Goal: Task Accomplishment & Management: Use online tool/utility

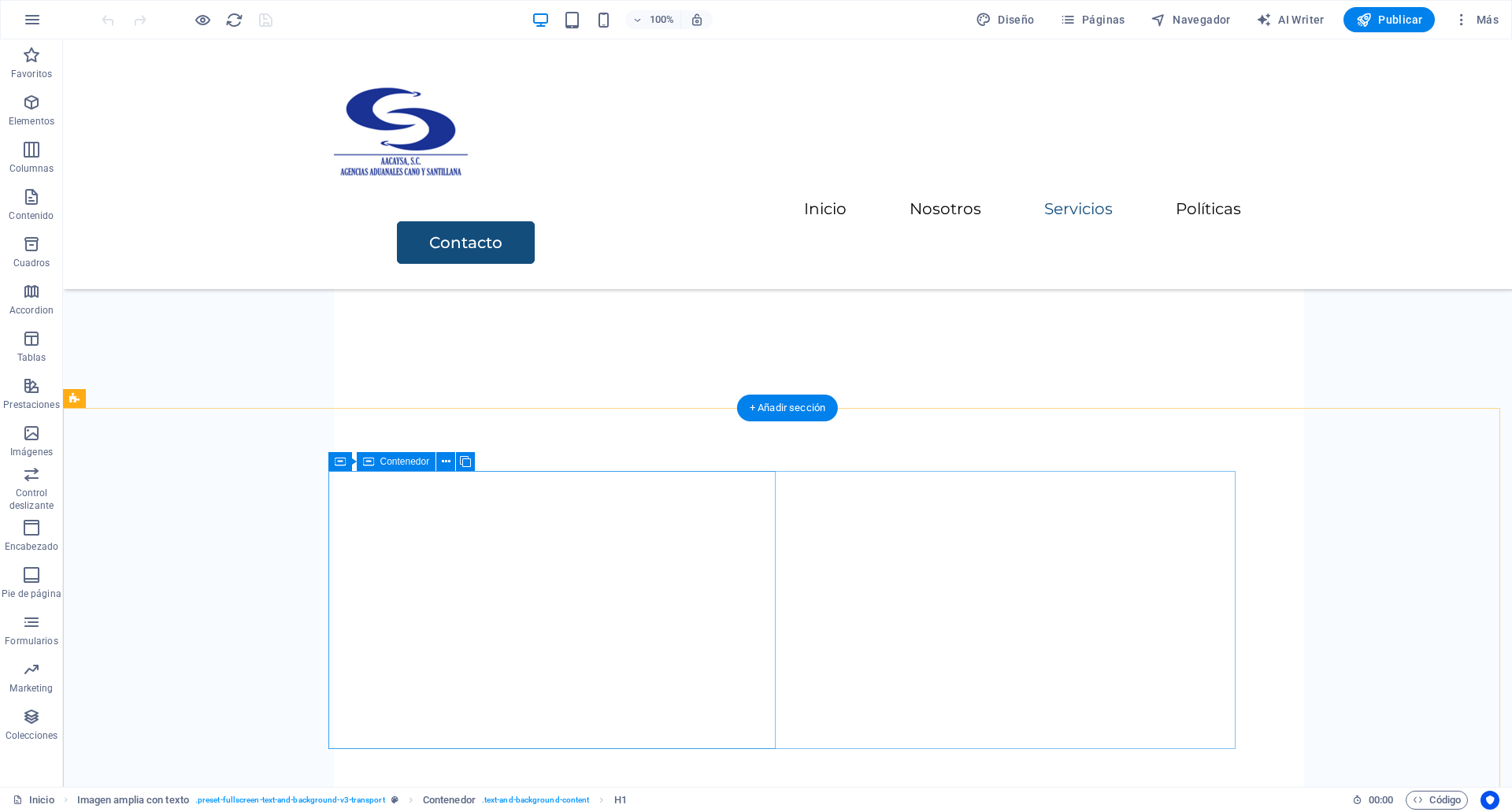
scroll to position [3337, 0]
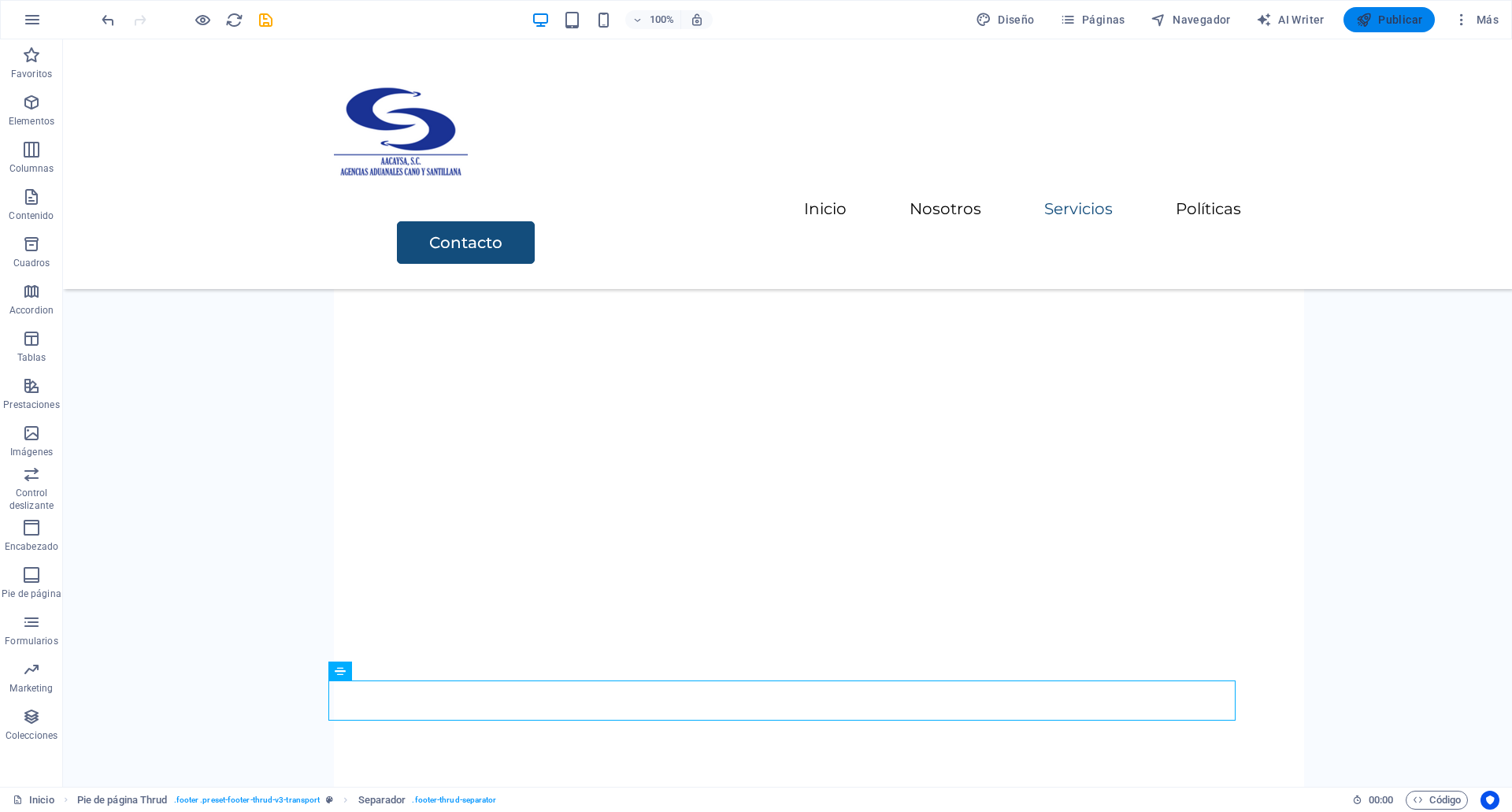
click at [1384, 22] on span "Publicar" at bounding box center [1389, 19] width 67 height 16
checkbox input "false"
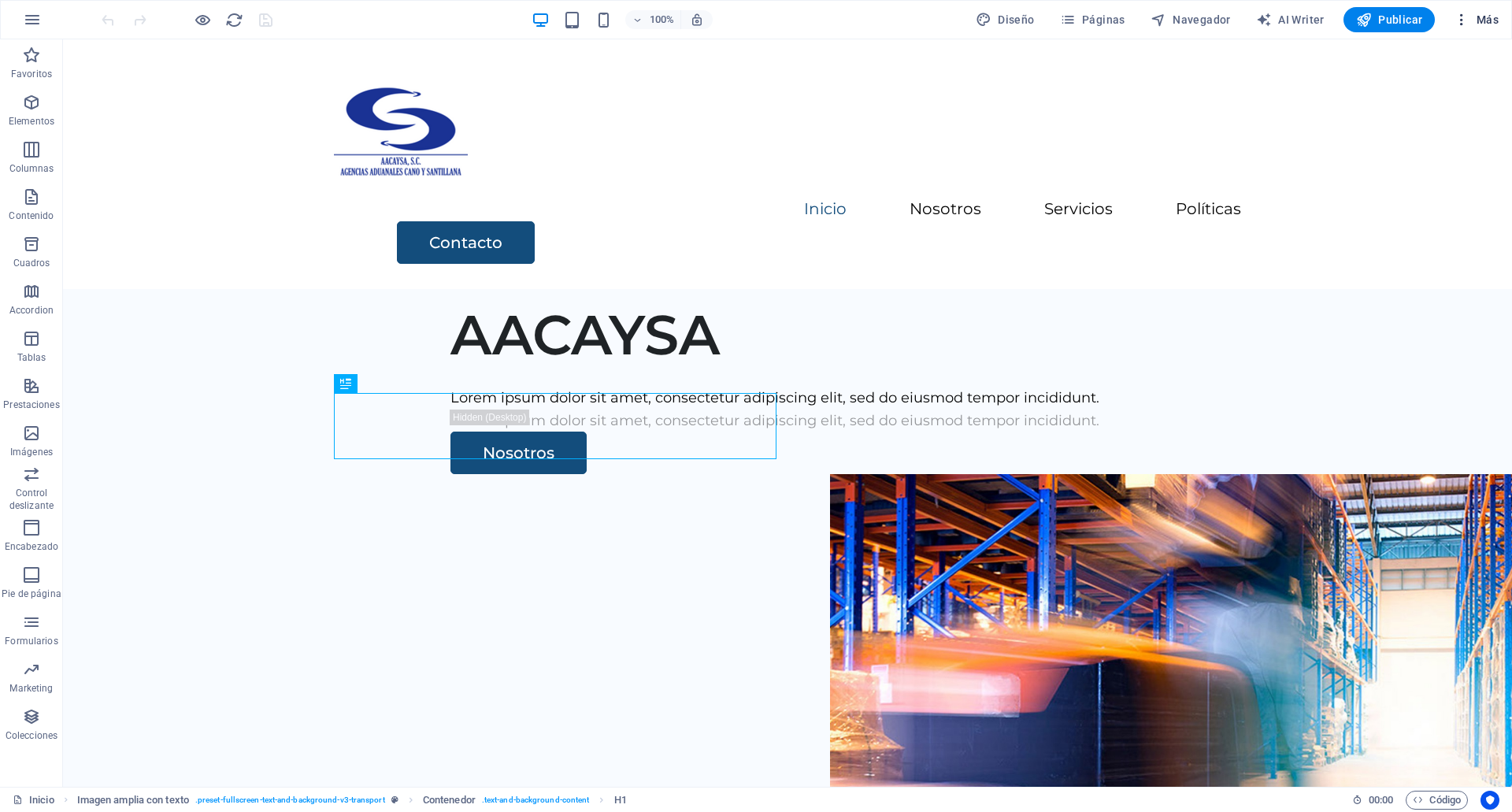
click at [1491, 28] on button "Más" at bounding box center [1476, 20] width 57 height 25
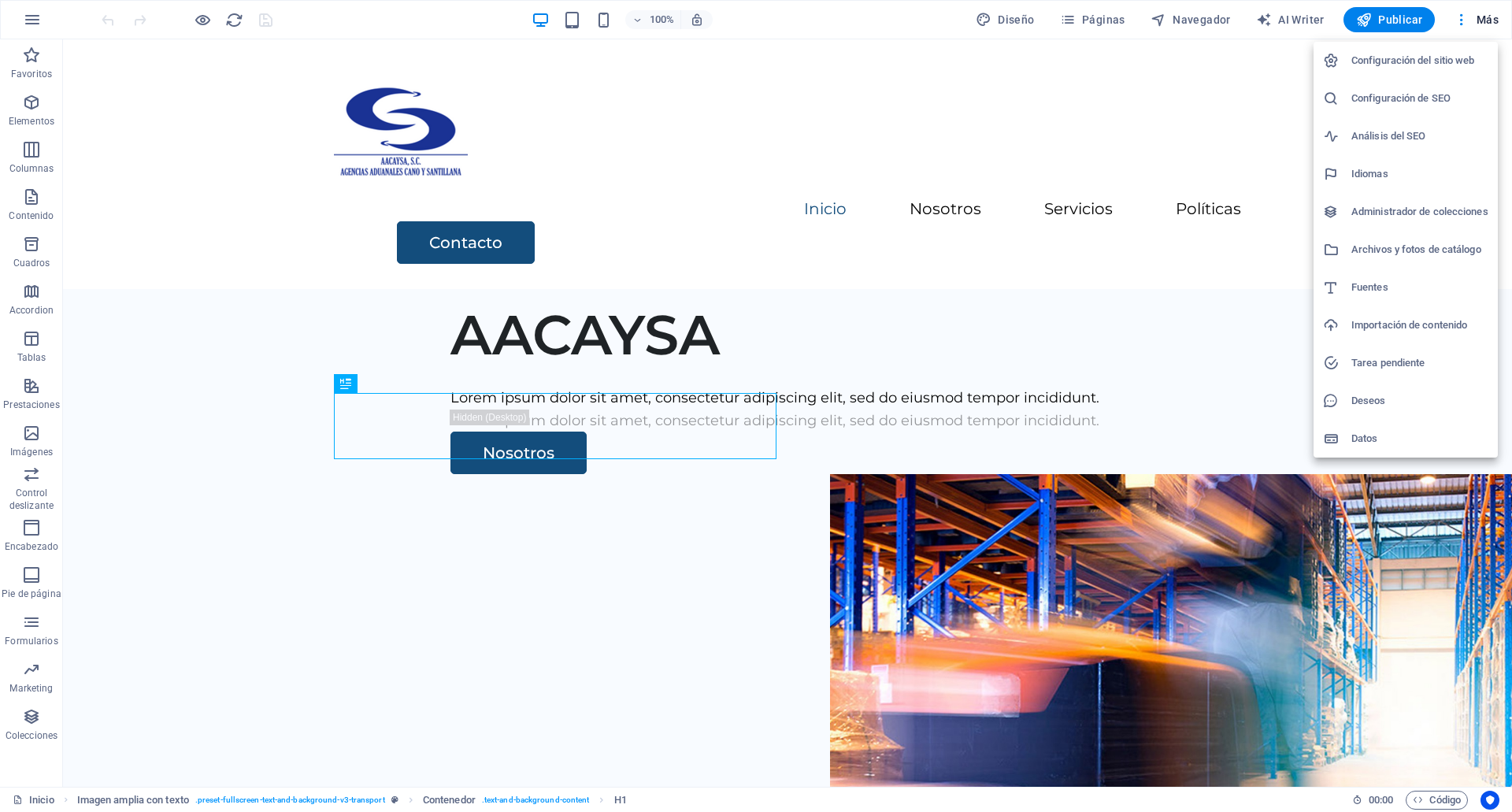
click at [1419, 265] on li "Archivos y fotos de catálogo" at bounding box center [1406, 249] width 185 height 38
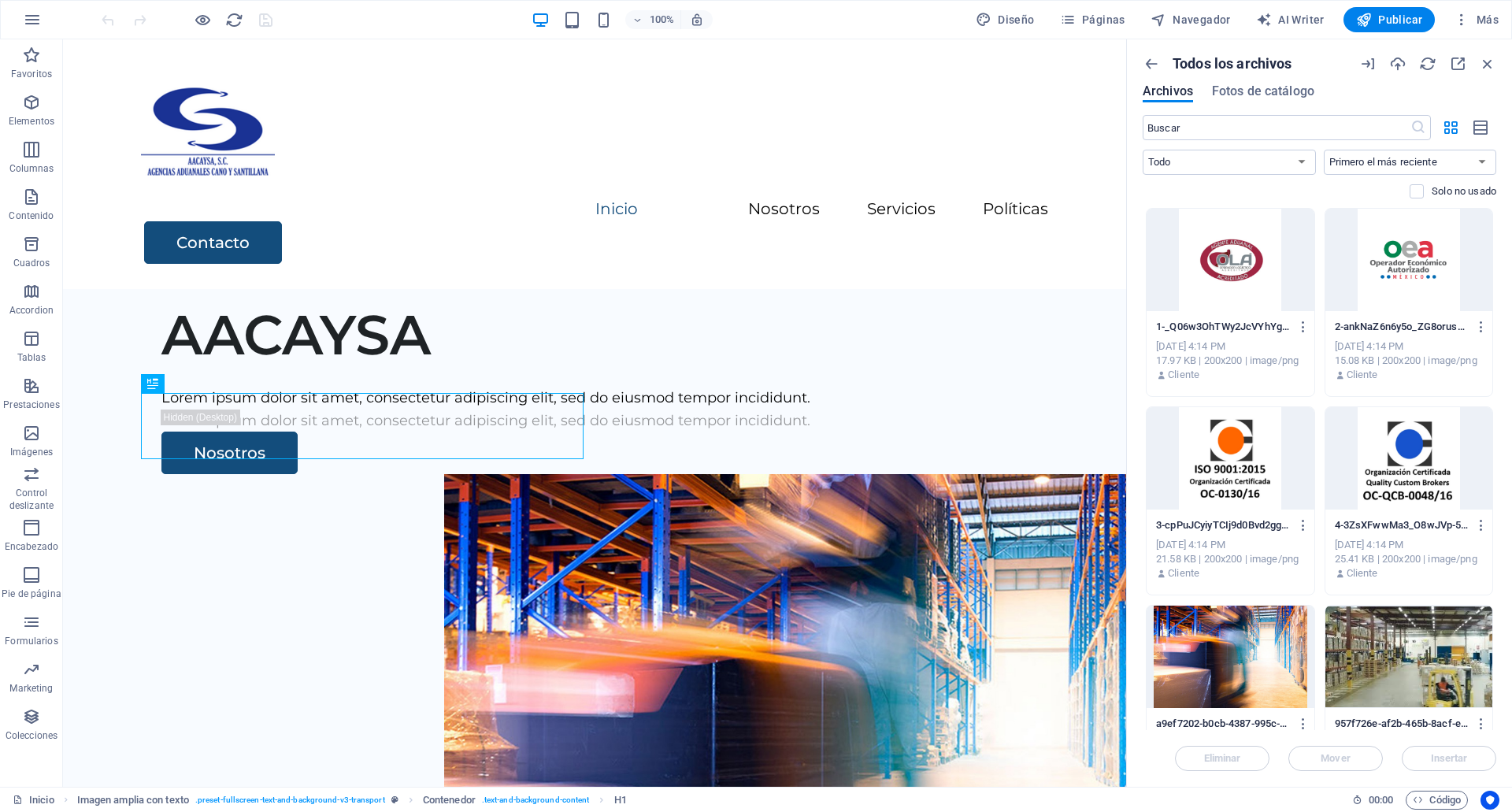
click at [1447, 63] on div at bounding box center [1428, 63] width 137 height 17
click at [1458, 61] on icon "button" at bounding box center [1457, 63] width 17 height 17
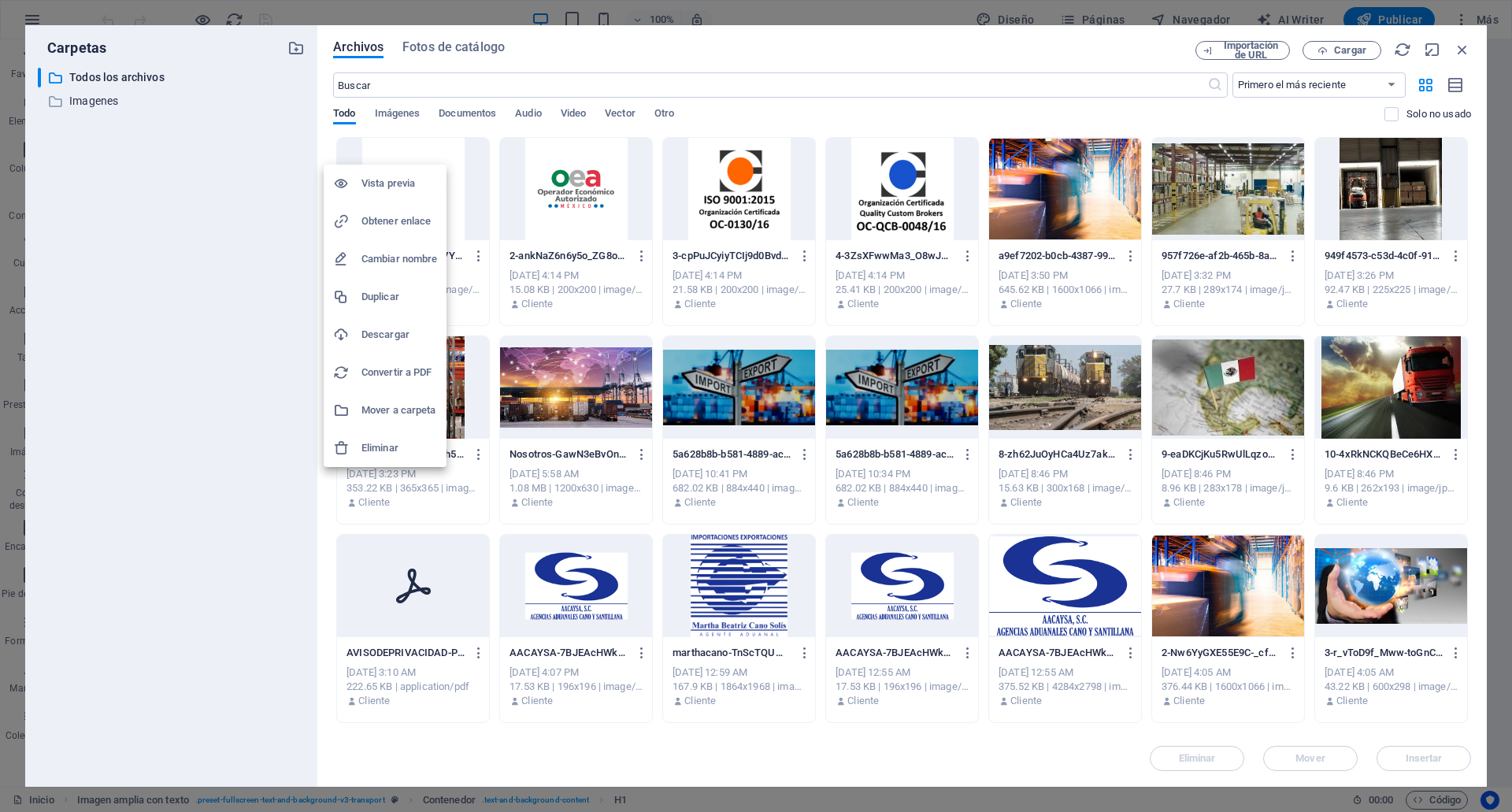
click at [389, 447] on h6 "Eliminar" at bounding box center [399, 448] width 76 height 19
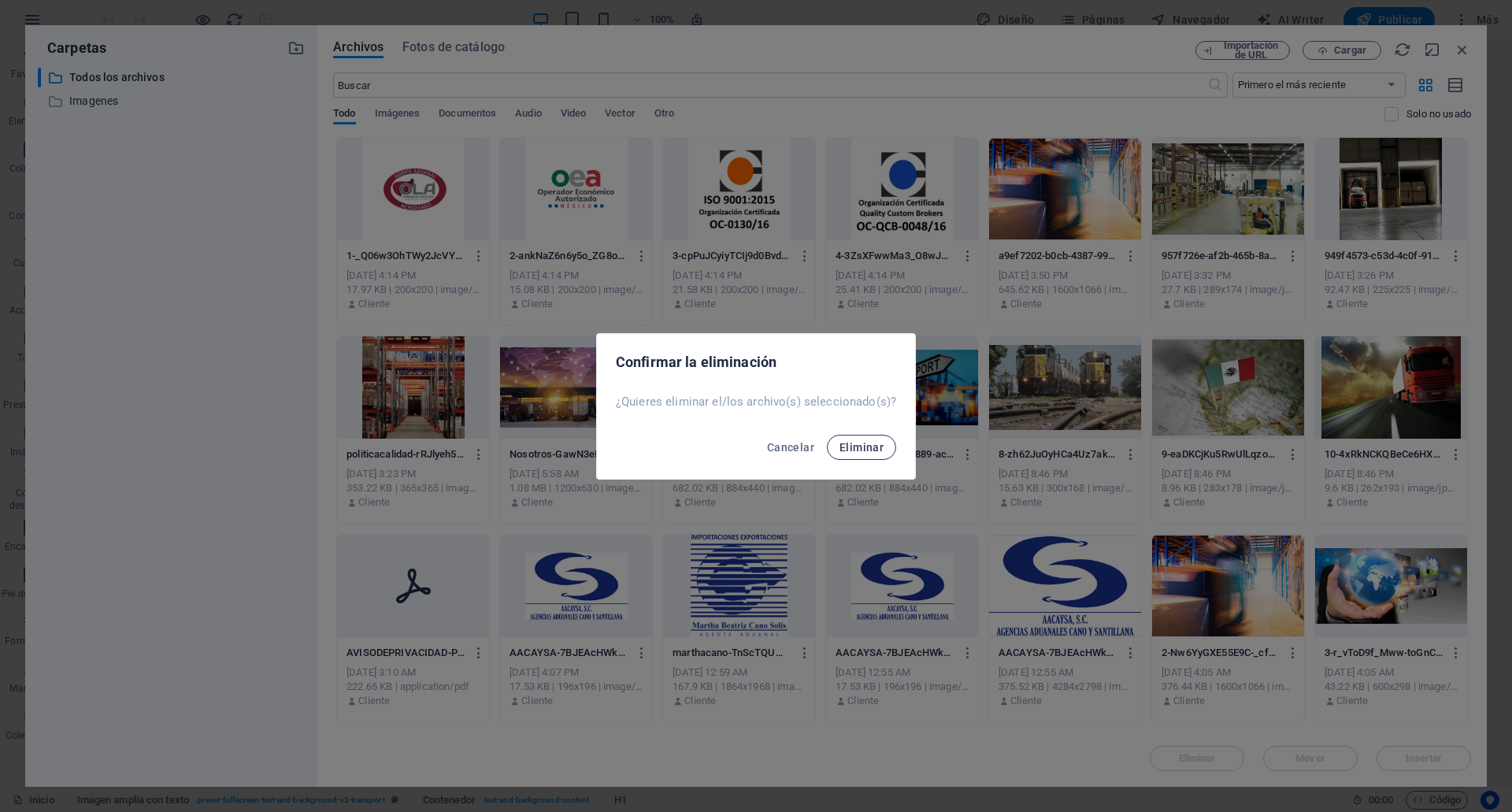
click at [880, 453] on span "Eliminar" at bounding box center [862, 447] width 44 height 12
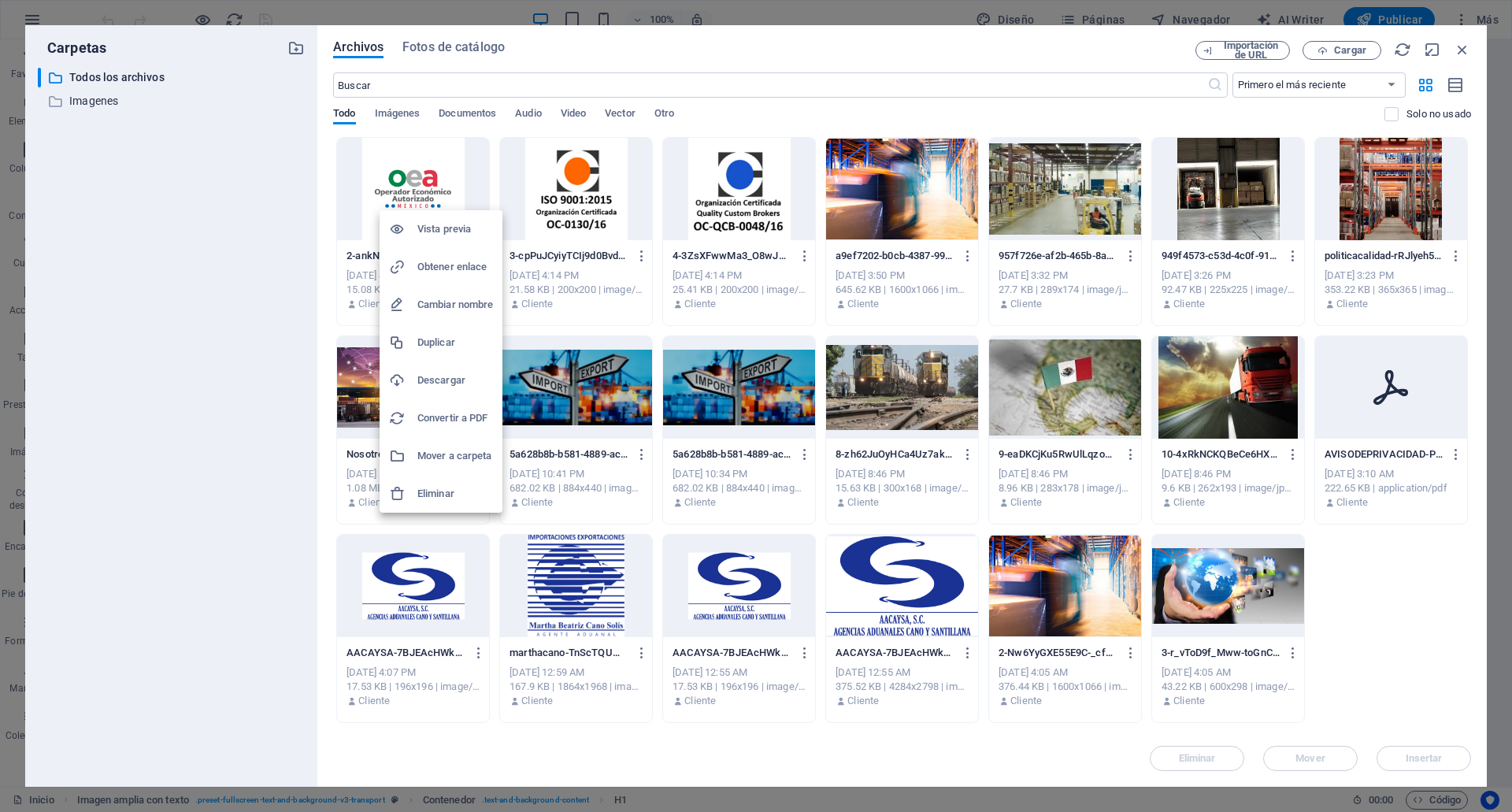
click at [456, 488] on h6 "Eliminar" at bounding box center [455, 493] width 76 height 19
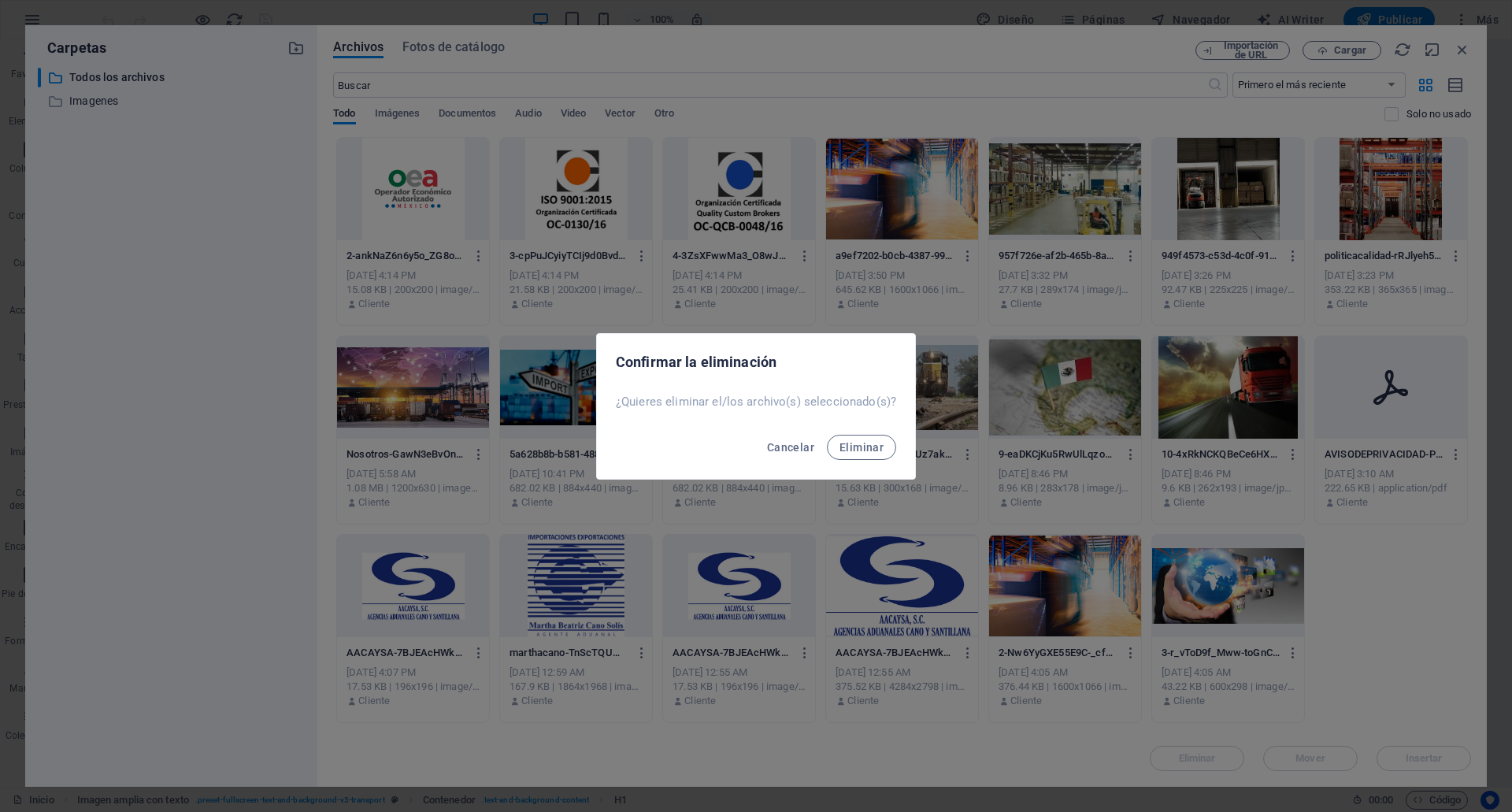
click at [827, 435] on button "Eliminar" at bounding box center [861, 447] width 69 height 25
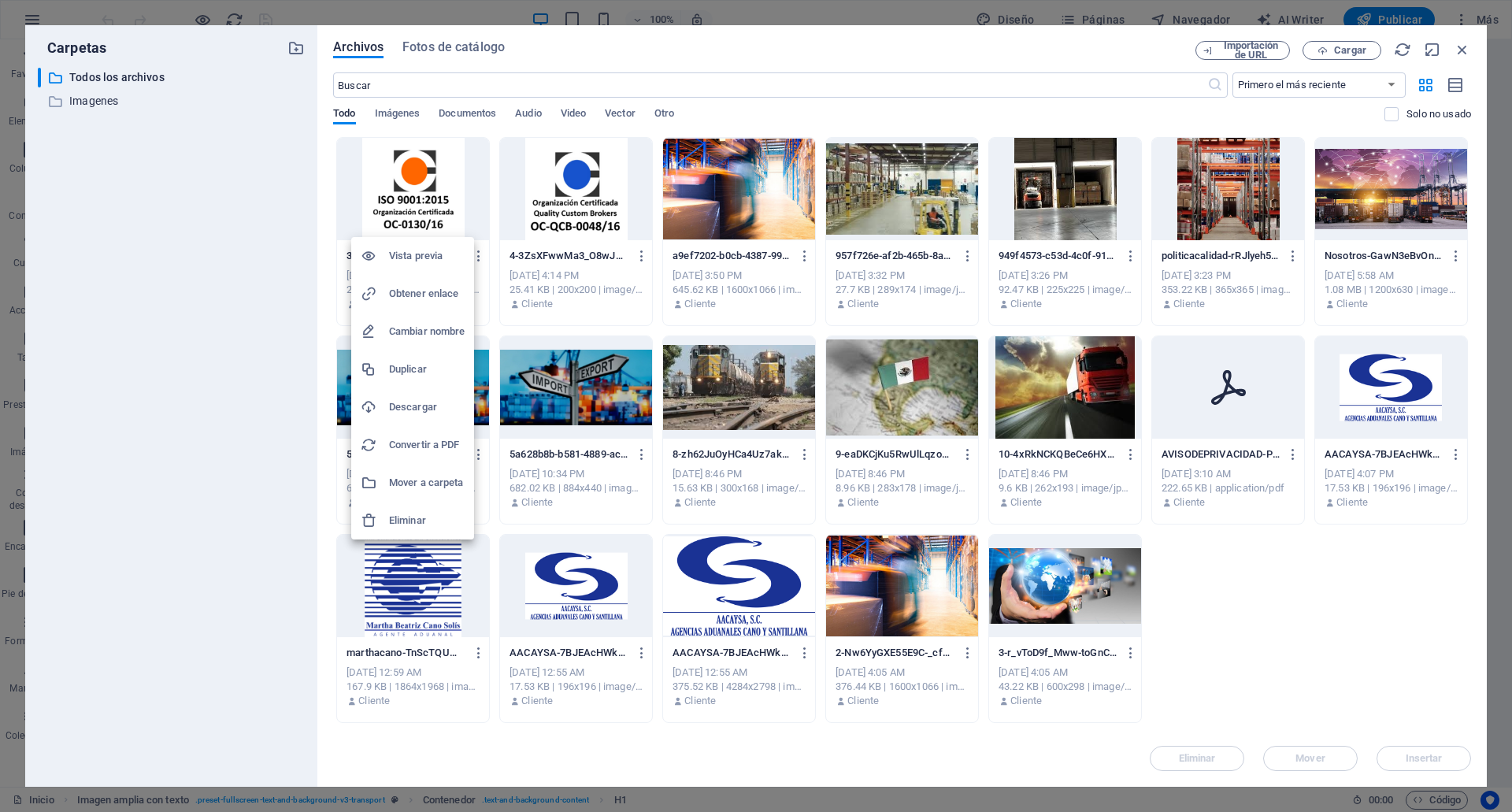
click at [428, 510] on li "Eliminar" at bounding box center [413, 520] width 123 height 38
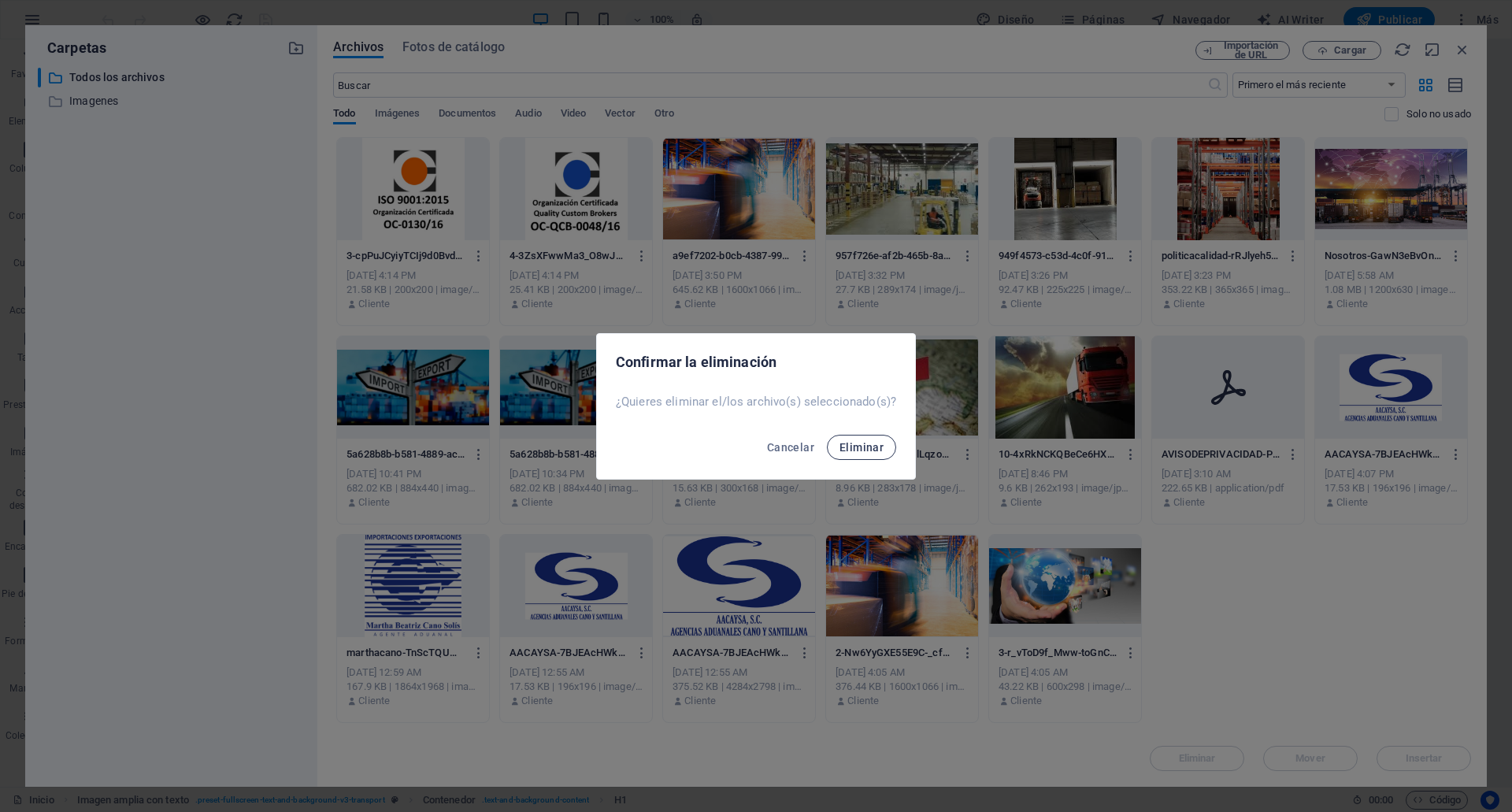
click at [861, 444] on span "Eliminar" at bounding box center [862, 447] width 44 height 12
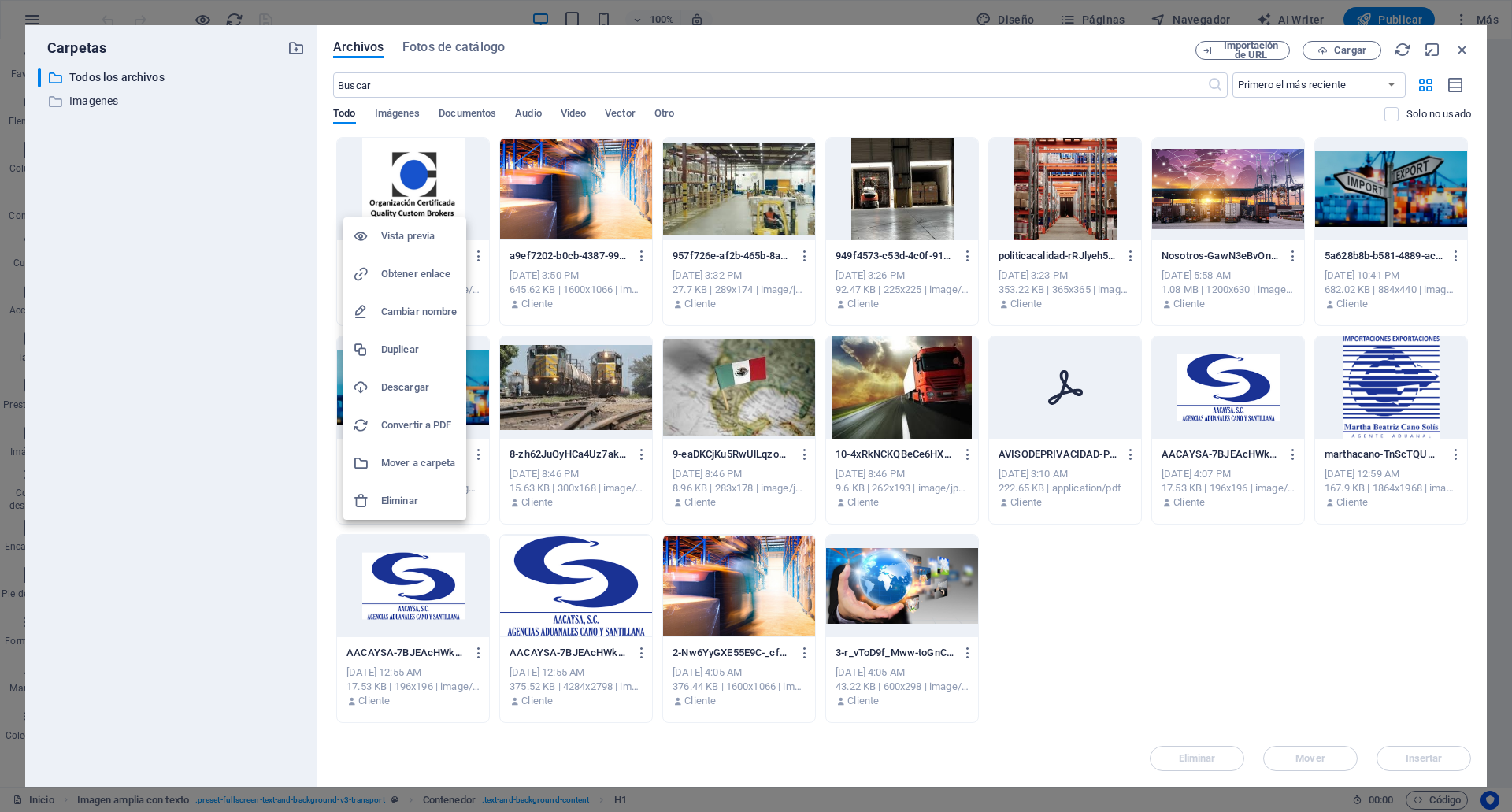
click at [408, 492] on h6 "Eliminar" at bounding box center [419, 500] width 76 height 19
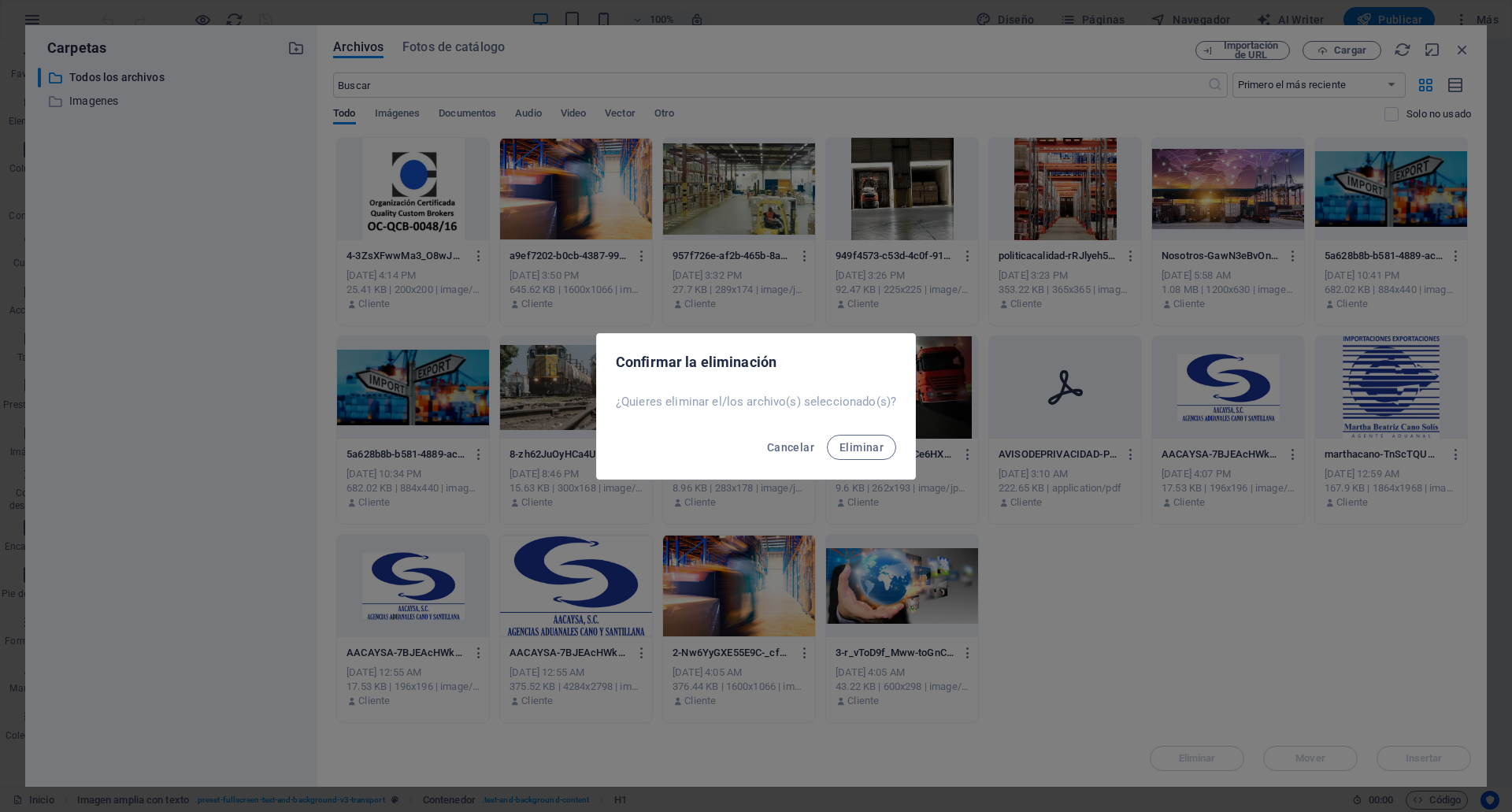
click at [827, 435] on button "Eliminar" at bounding box center [861, 447] width 69 height 25
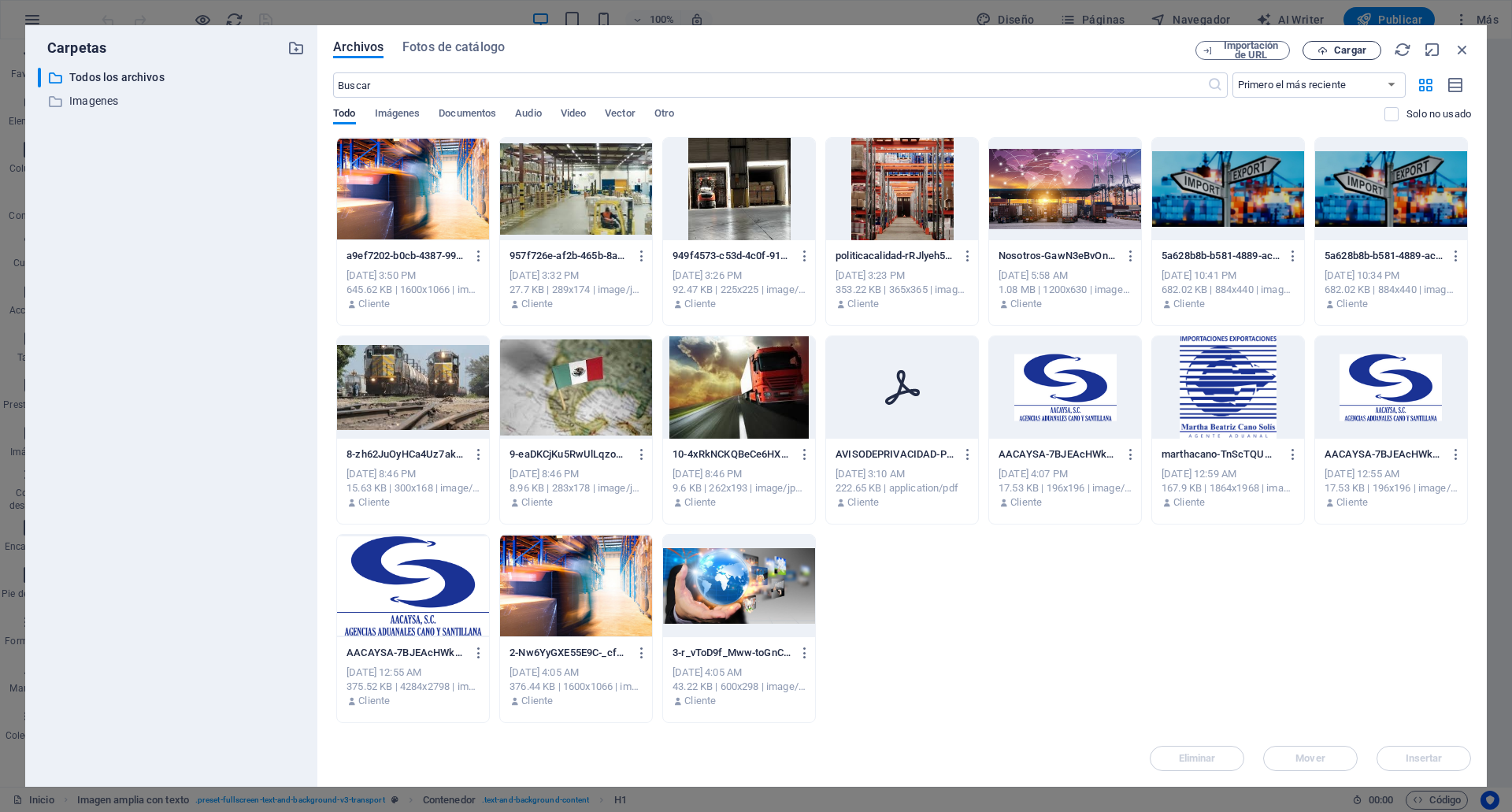
click at [1345, 52] on span "Cargar" at bounding box center [1350, 51] width 33 height 10
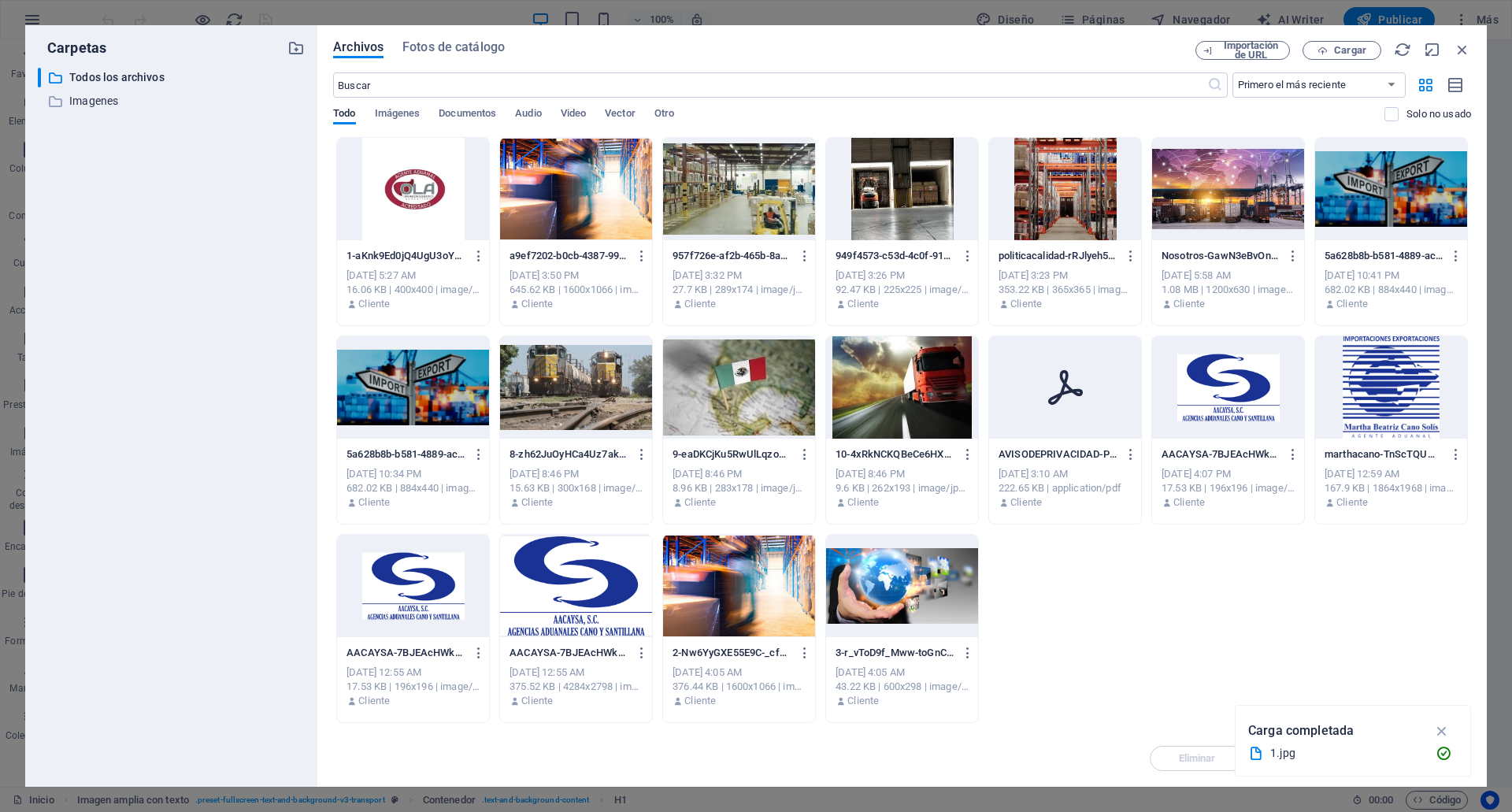
click at [1273, 621] on div "1-aKnk9Ed0jQ4UgU3oYOPChg.jpg 1-aKnk9Ed0jQ4UgU3oYOPChg.jpg [DATE] 5:27 AM 16.06 …" at bounding box center [902, 430] width 1138 height 586
click at [1438, 729] on icon "button" at bounding box center [1442, 730] width 18 height 17
click at [413, 190] on div at bounding box center [413, 189] width 152 height 102
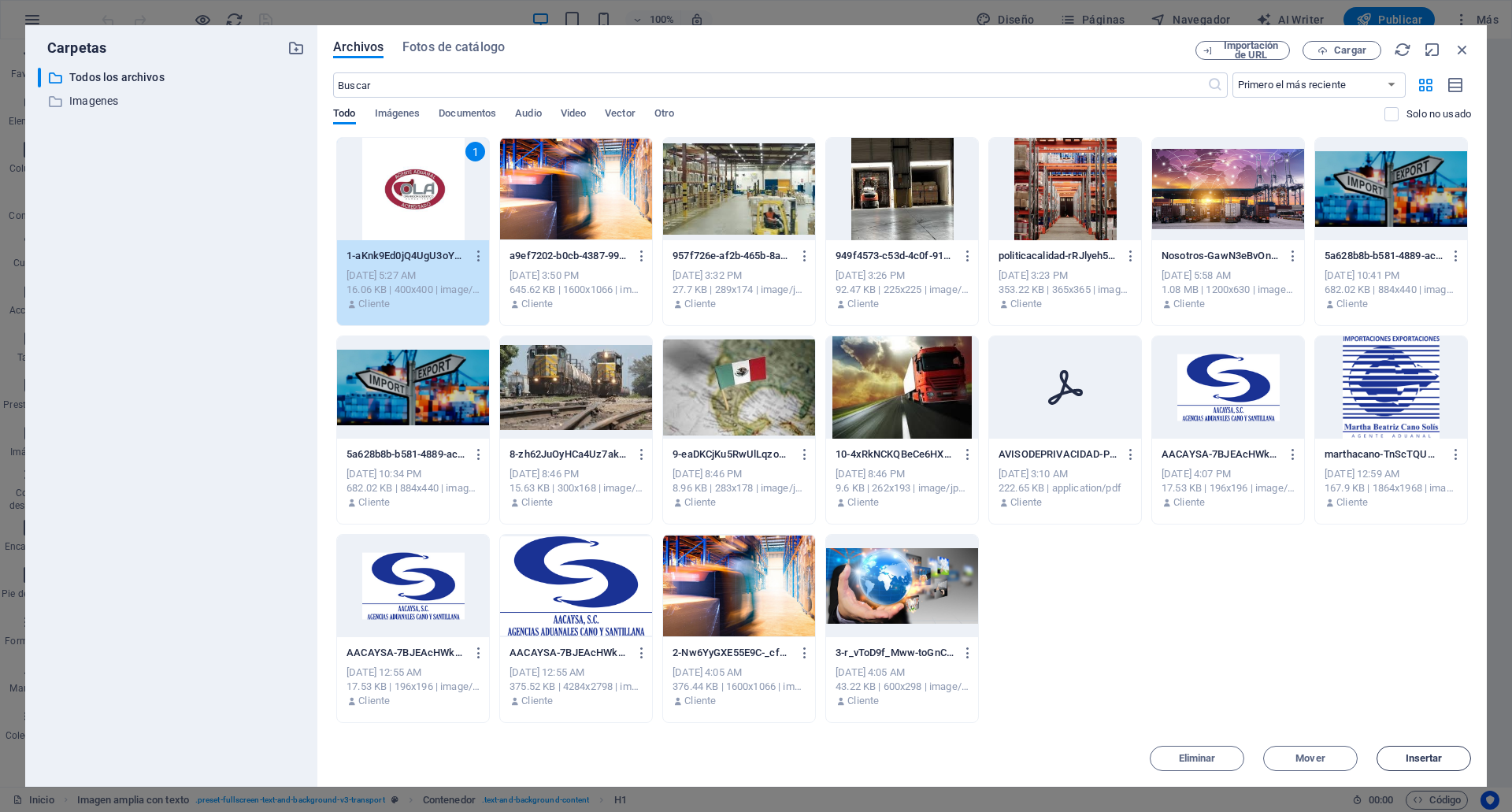
click at [1416, 767] on button "Insertar" at bounding box center [1424, 758] width 95 height 25
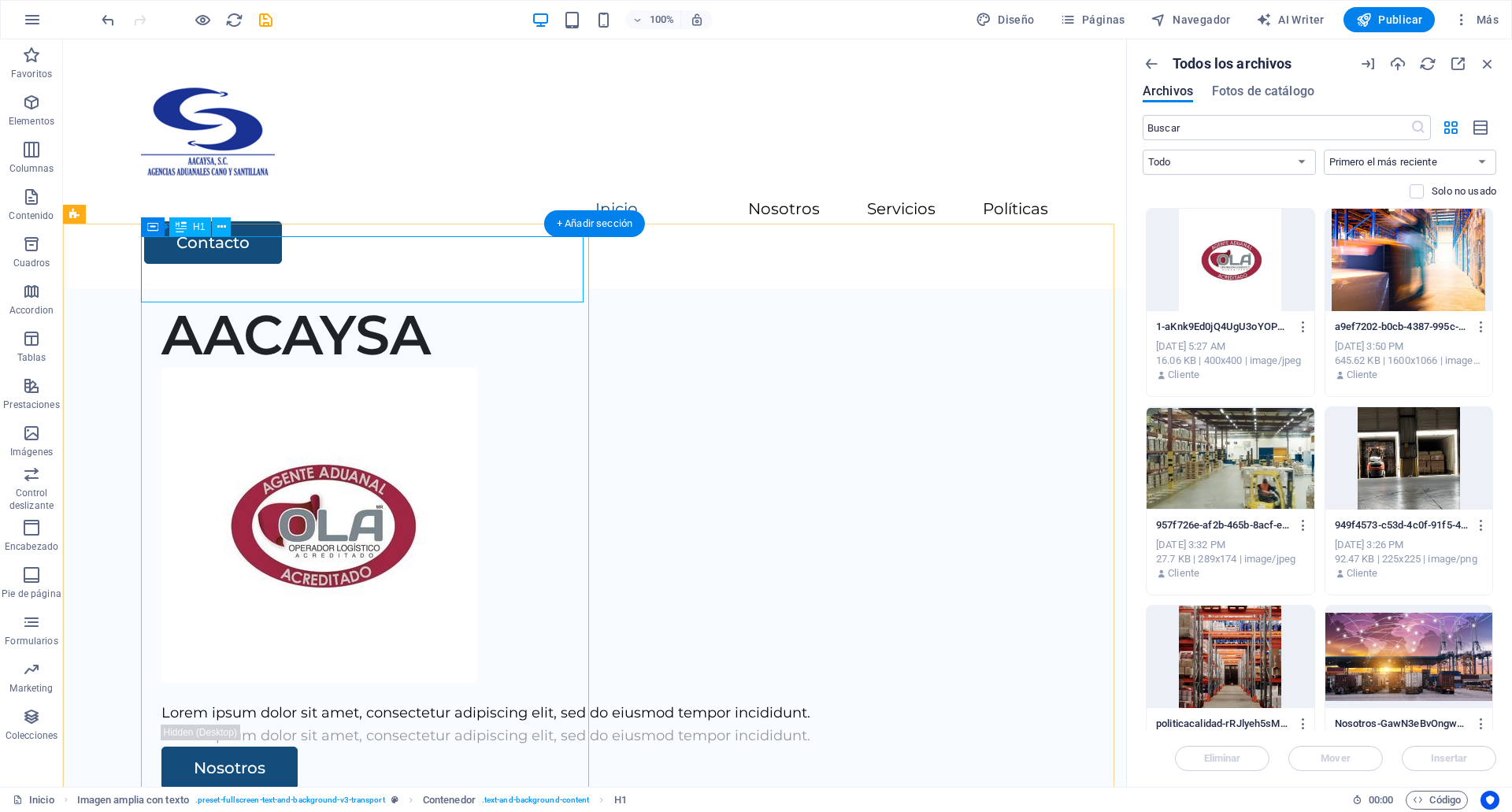
click at [556, 301] on div "AACAYSA" at bounding box center [627, 334] width 932 height 66
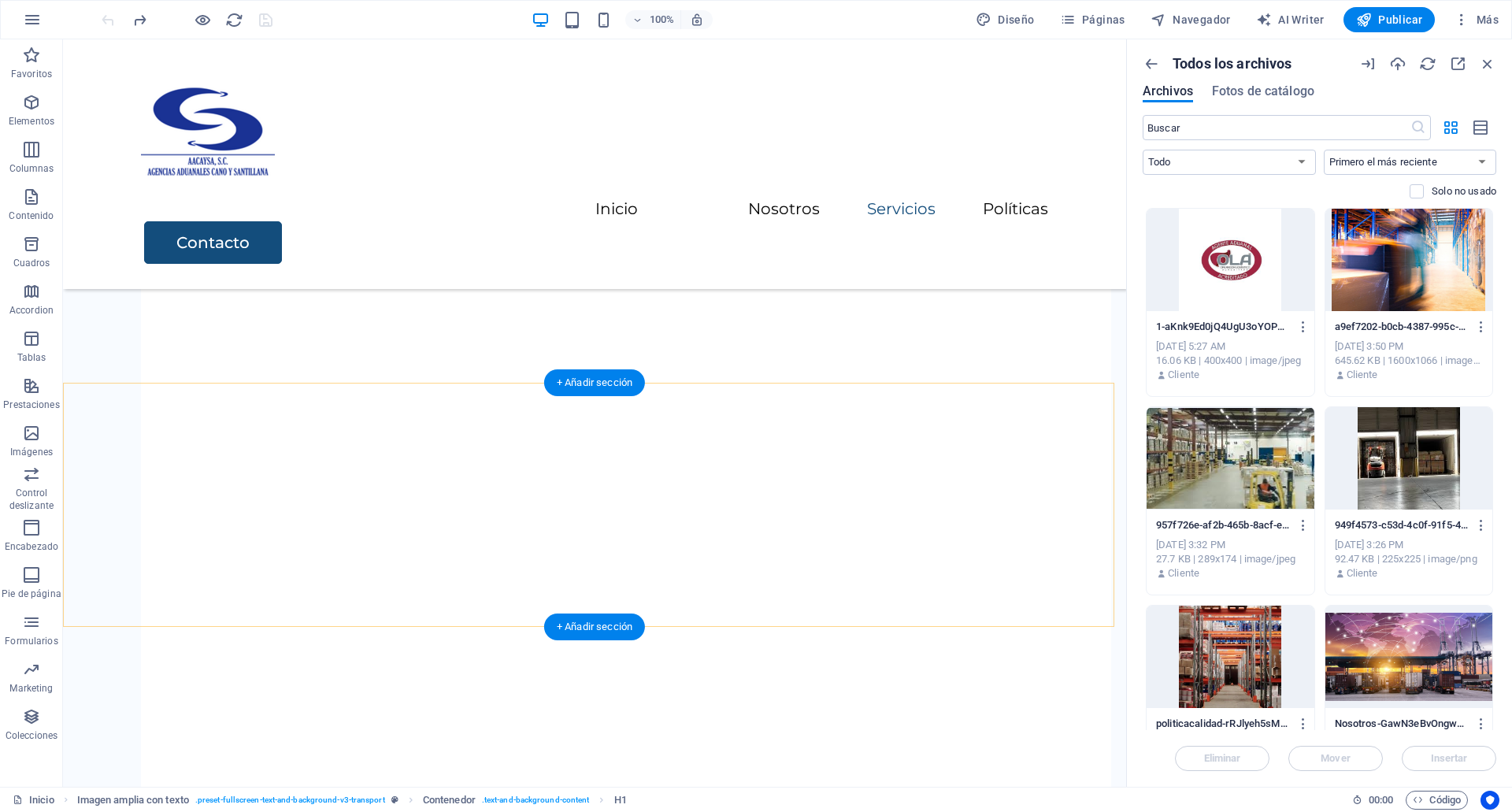
scroll to position [2963, 0]
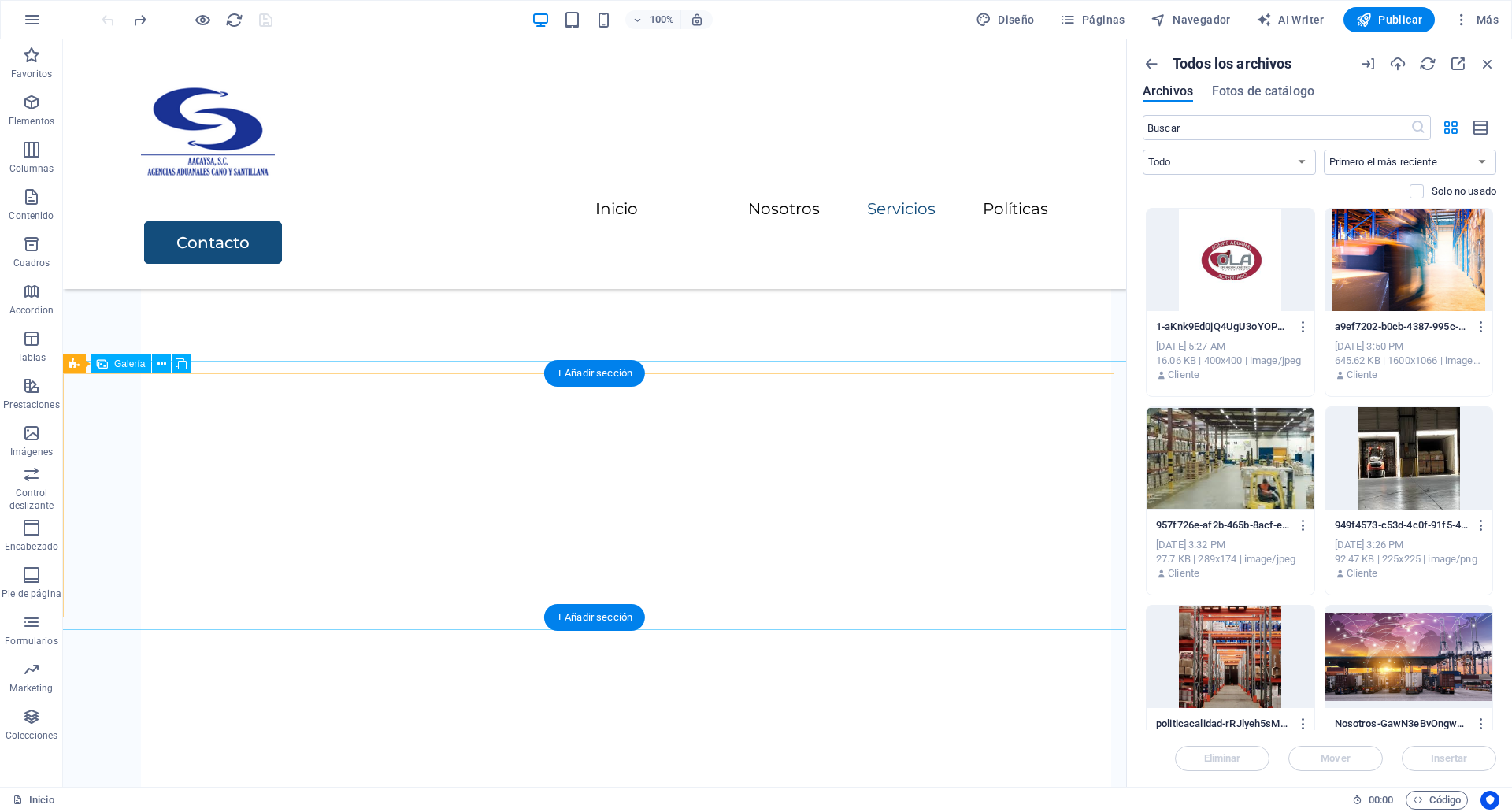
select select "4"
select select "%"
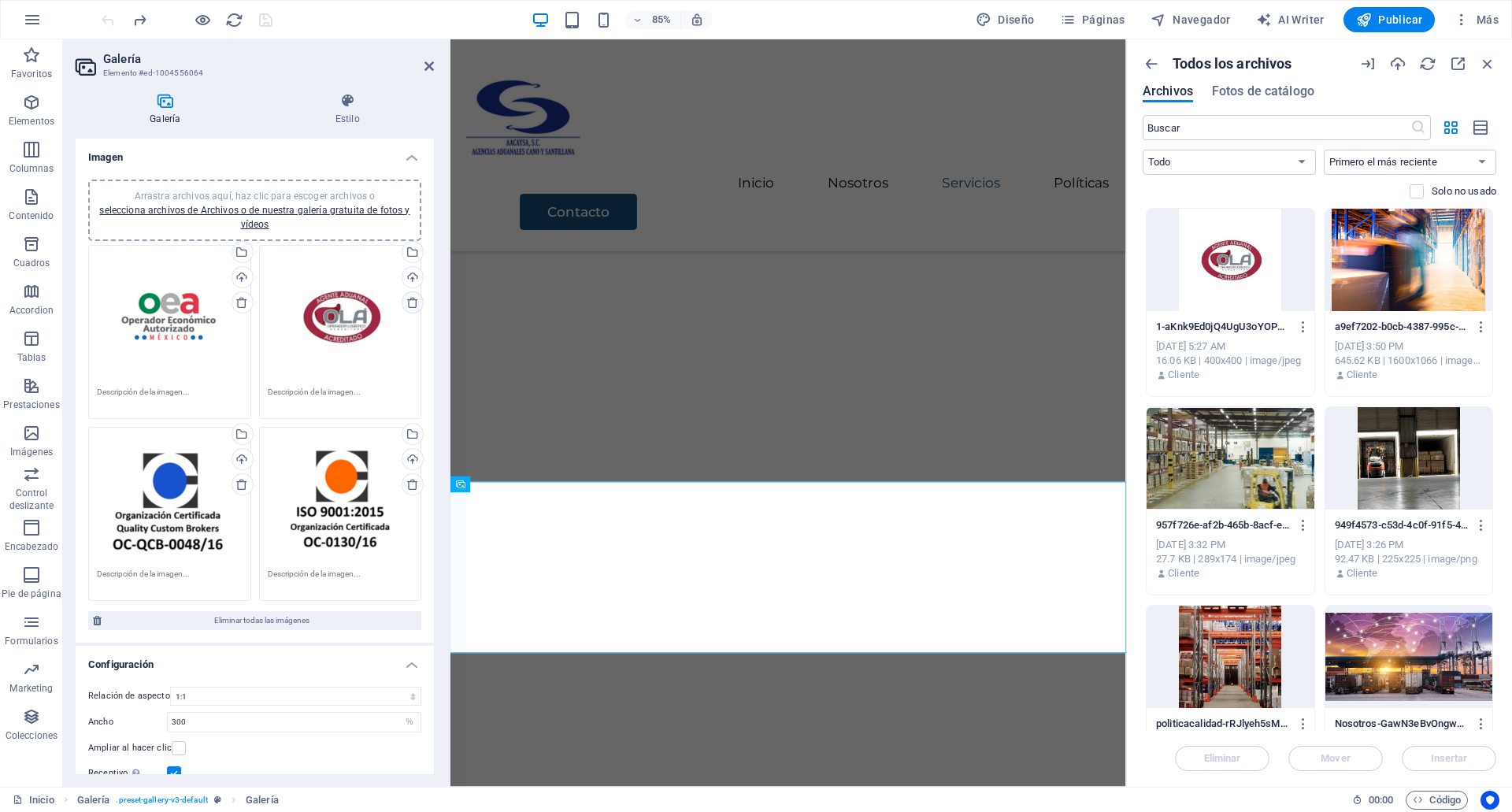
click at [410, 306] on icon at bounding box center [412, 301] width 12 height 12
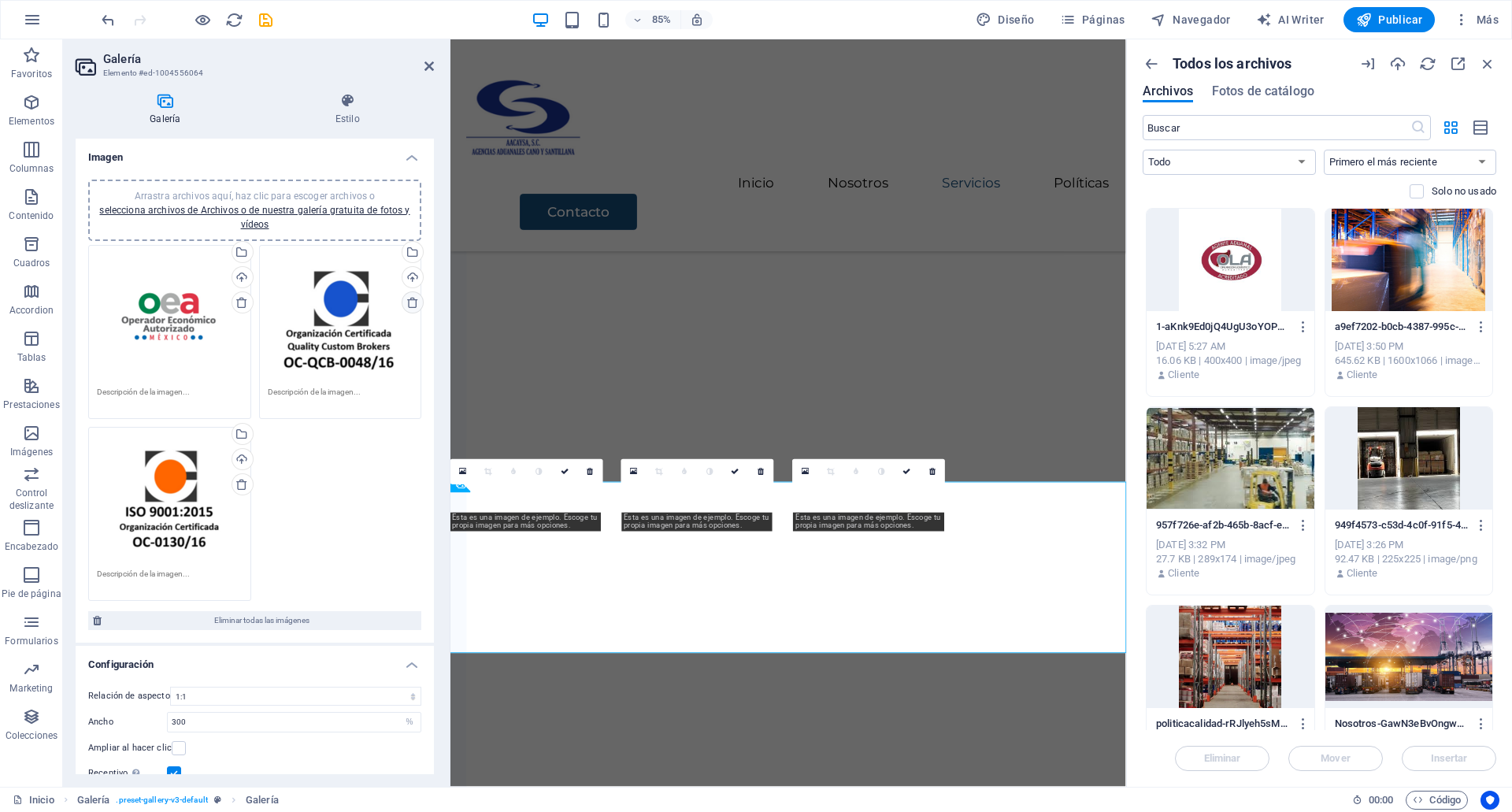
click at [410, 306] on icon at bounding box center [412, 301] width 12 height 12
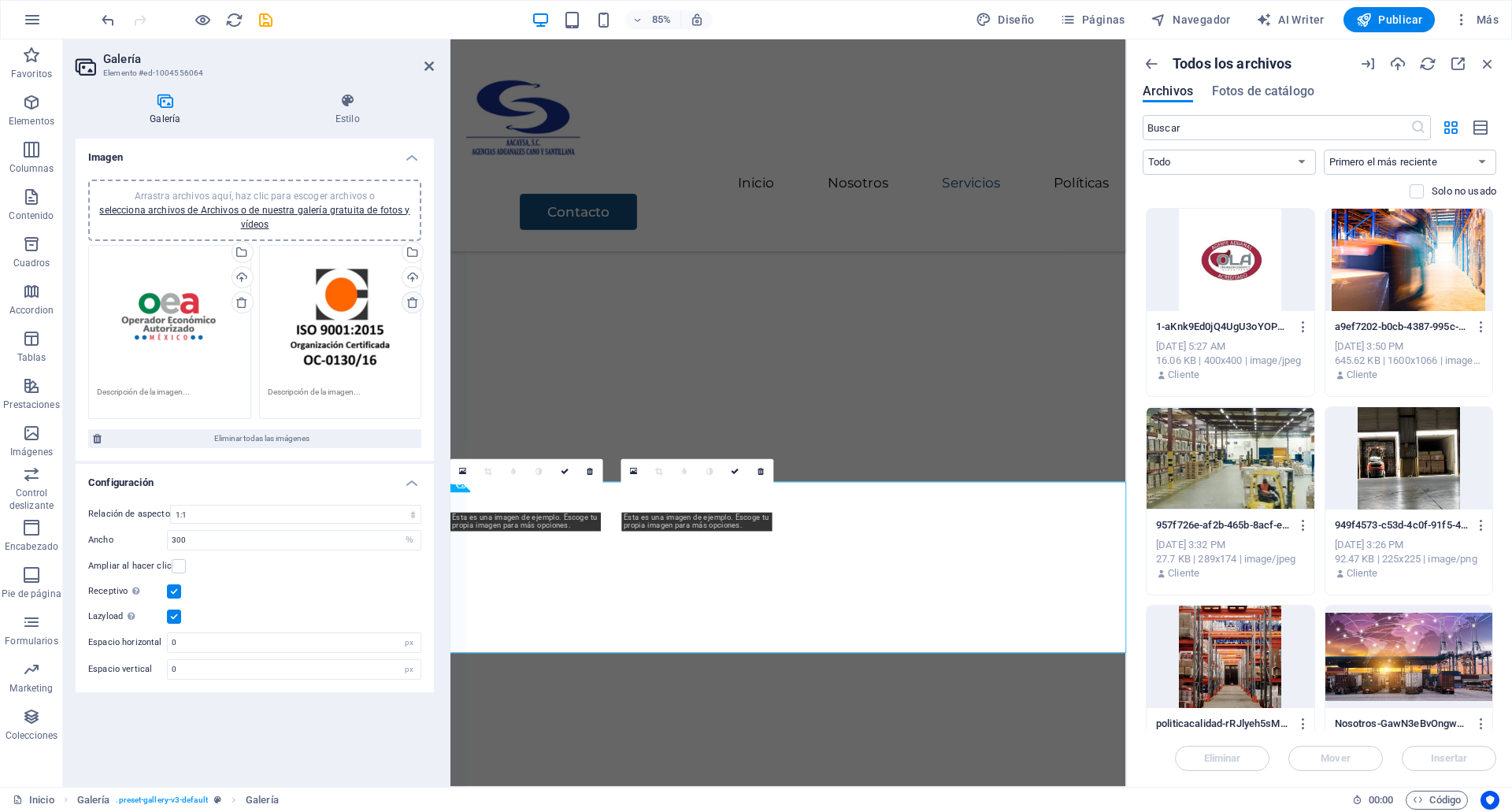
click at [410, 306] on icon at bounding box center [412, 301] width 12 height 12
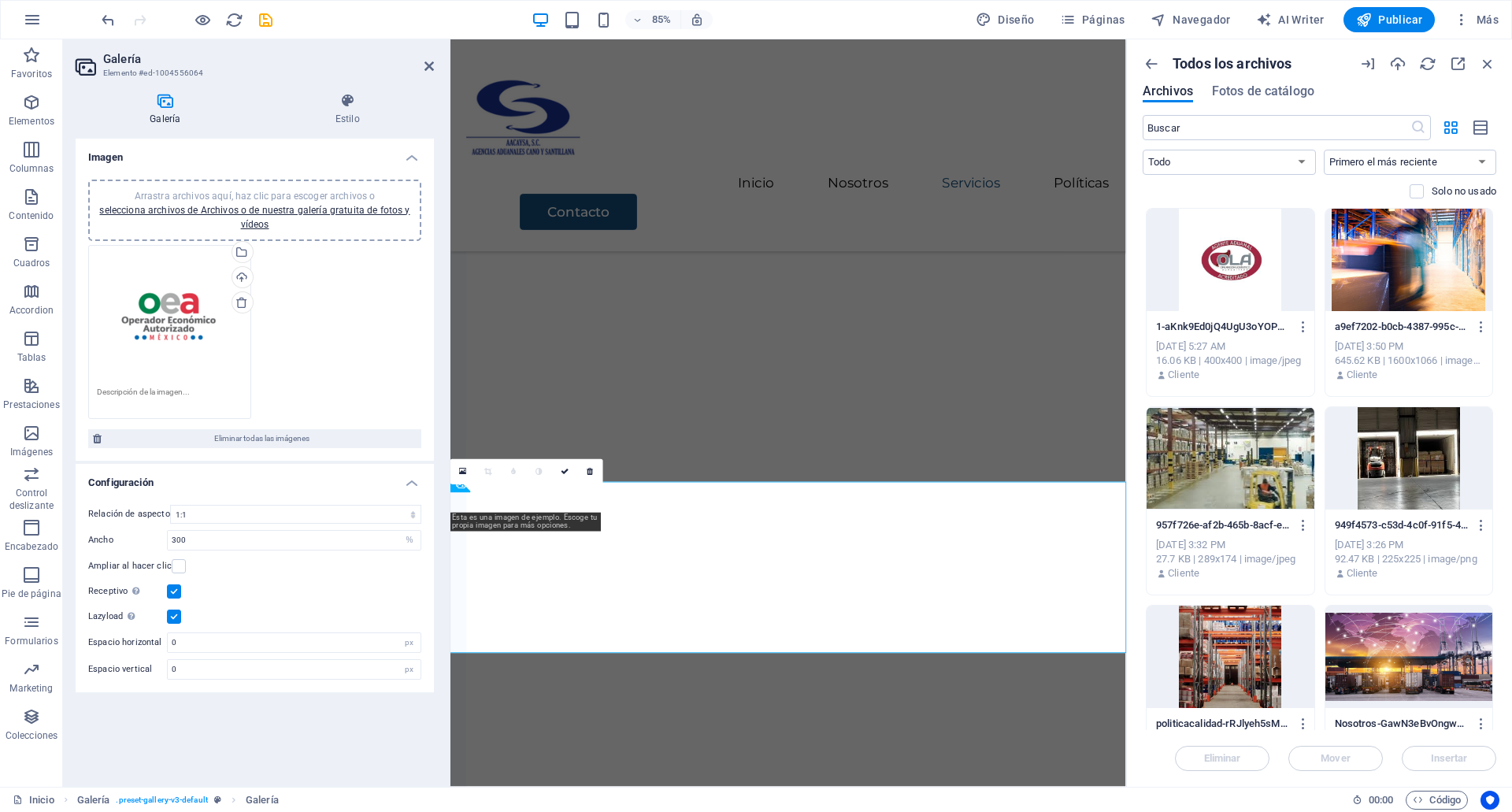
click at [218, 317] on div "Arrastra archivos aquí, haz clic para escoger archivos o selecciona archivos de…" at bounding box center [170, 316] width 145 height 126
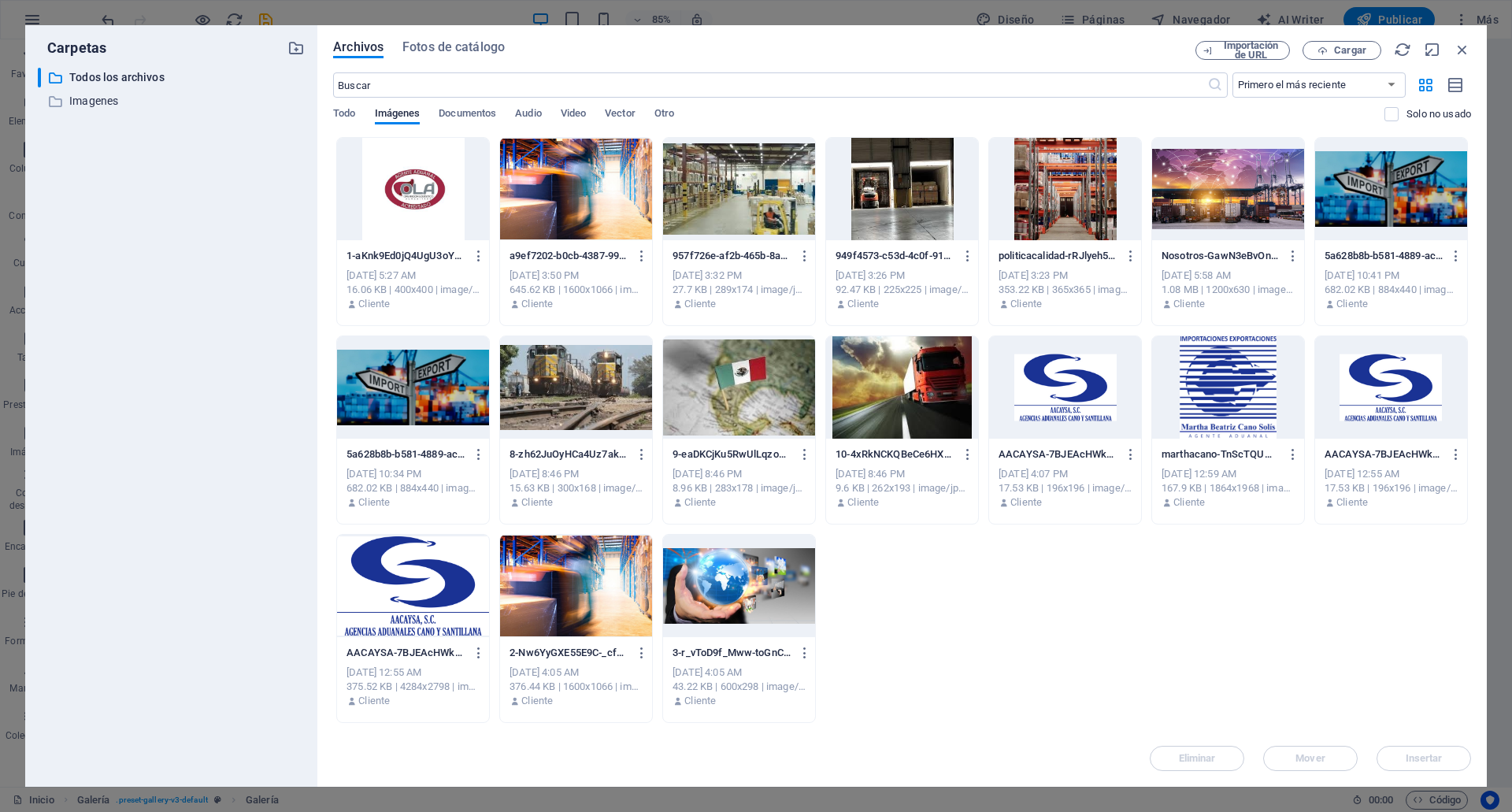
click at [426, 186] on div at bounding box center [413, 189] width 152 height 102
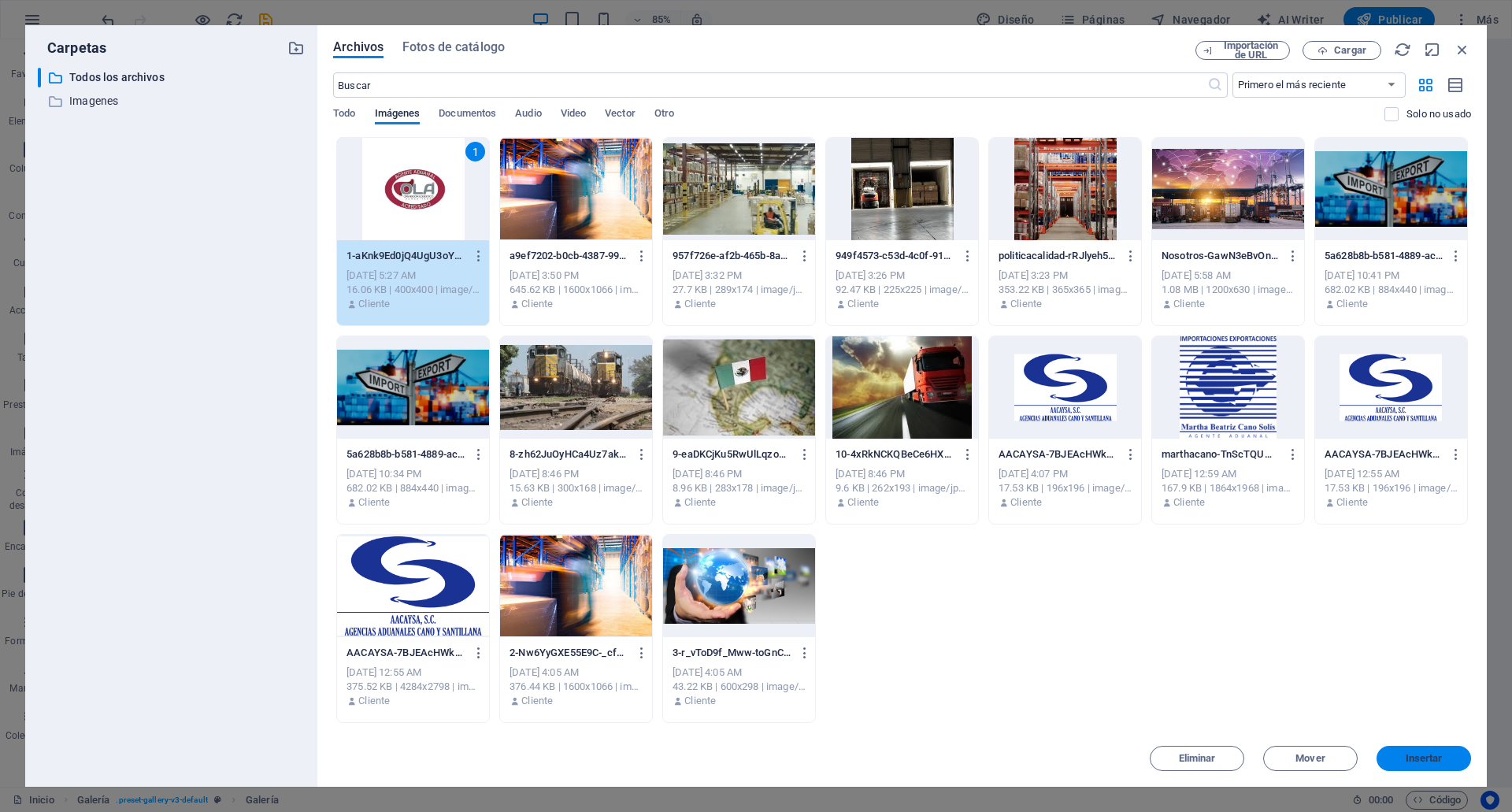
click at [1407, 753] on span "Insertar" at bounding box center [1424, 758] width 37 height 10
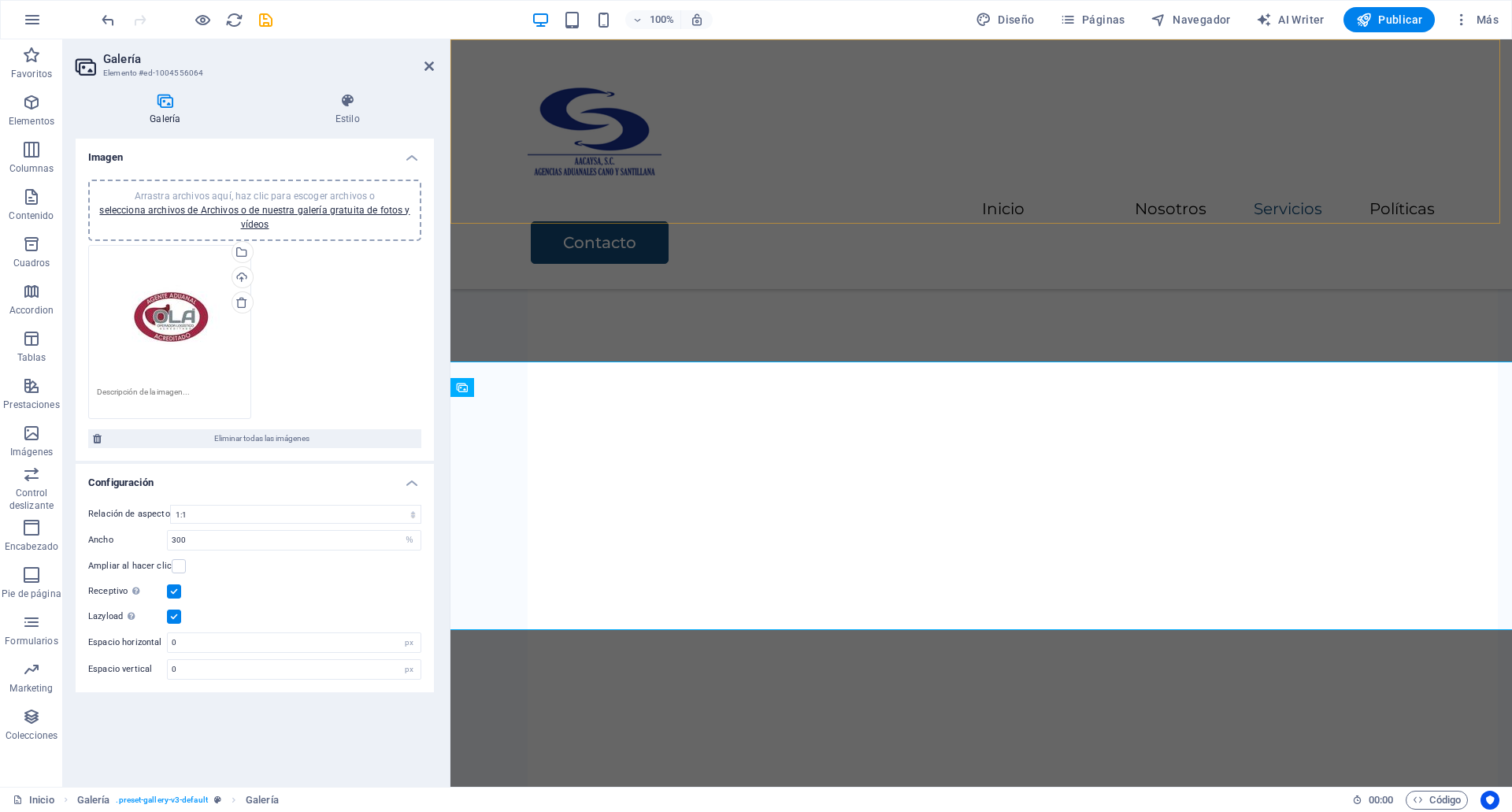
scroll to position [2962, 0]
click at [1406, 15] on span "Publicar" at bounding box center [1389, 19] width 67 height 16
checkbox input "false"
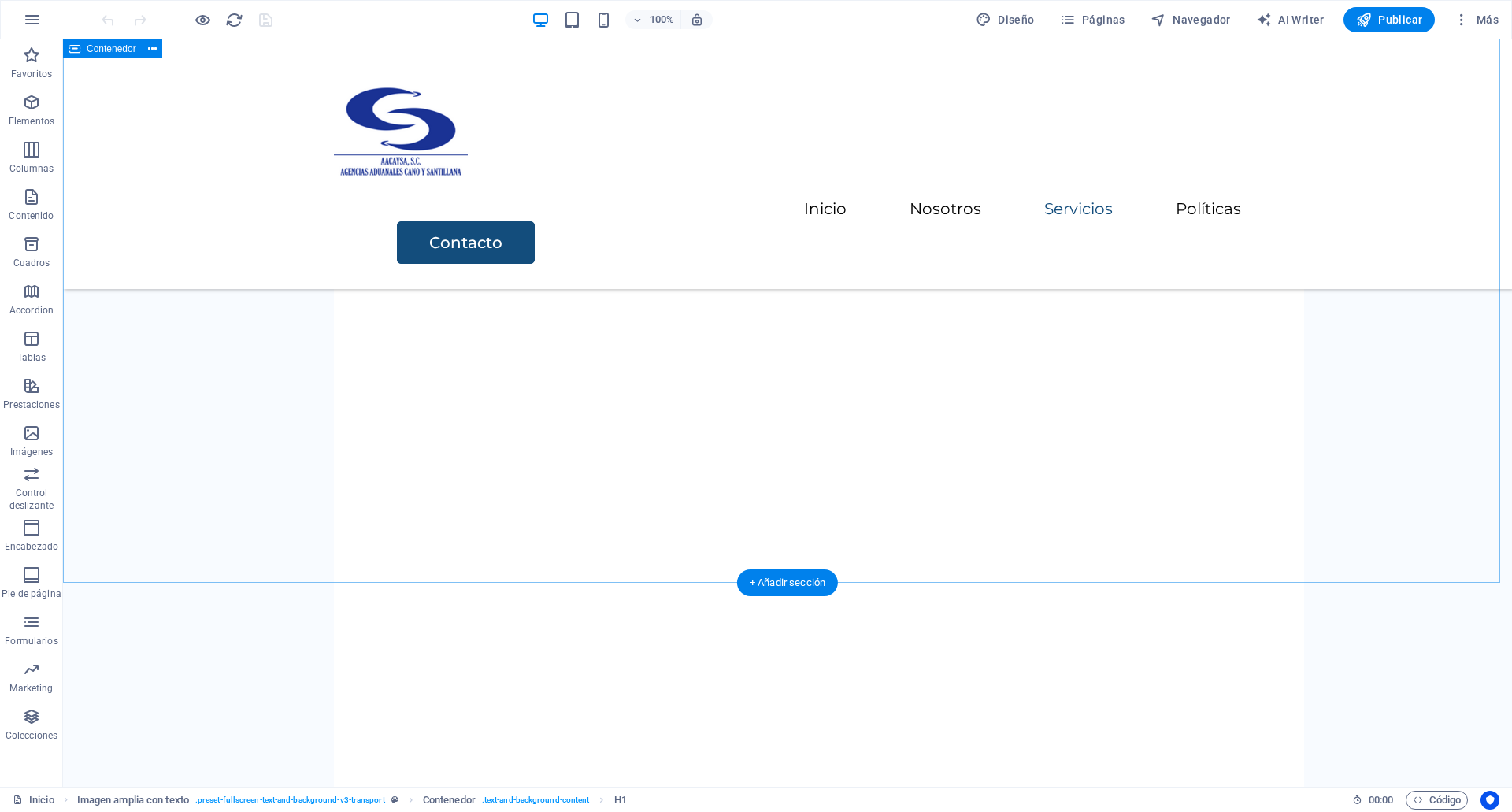
scroll to position [2836, 0]
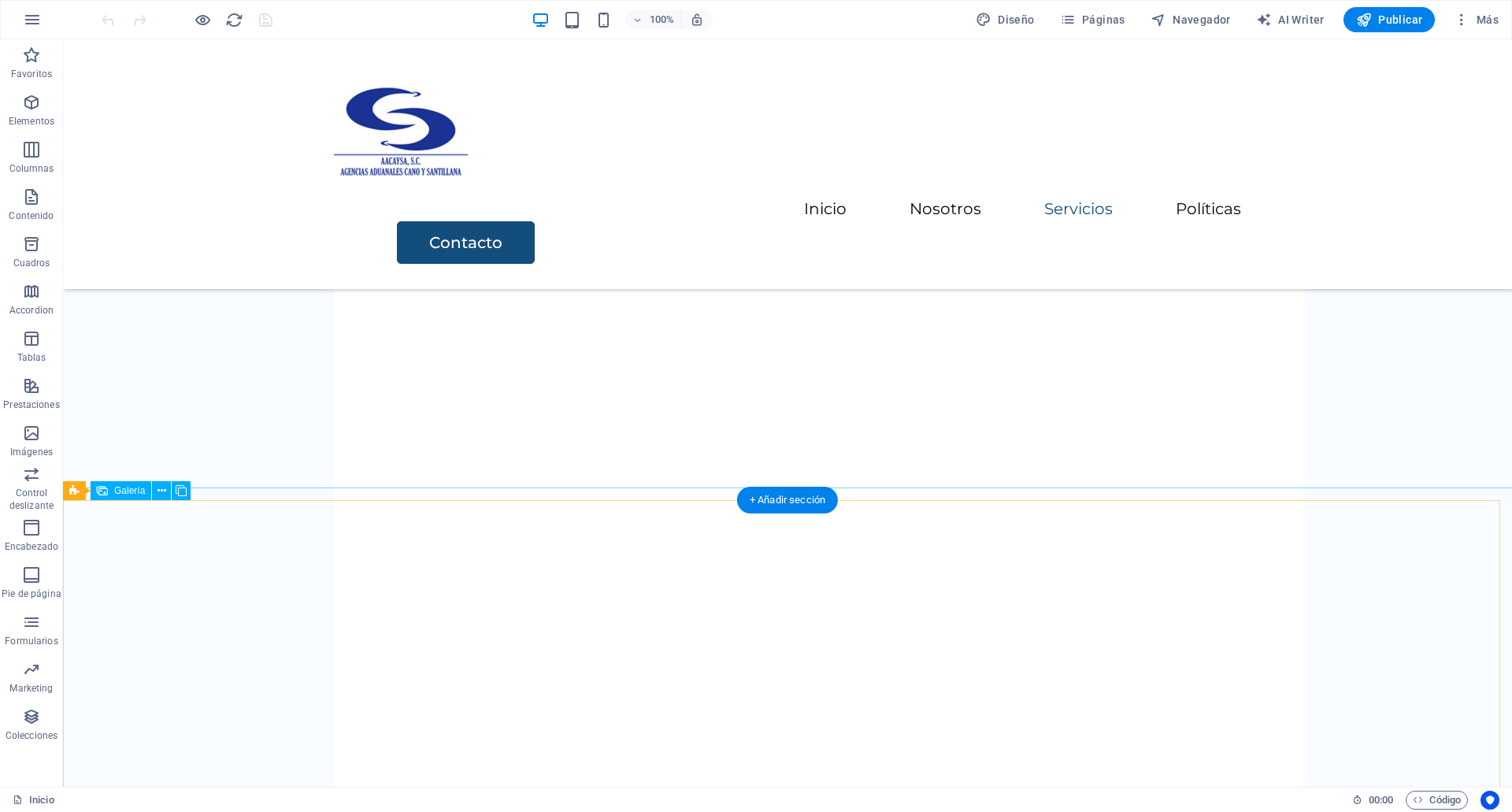
select select "4"
select select "%"
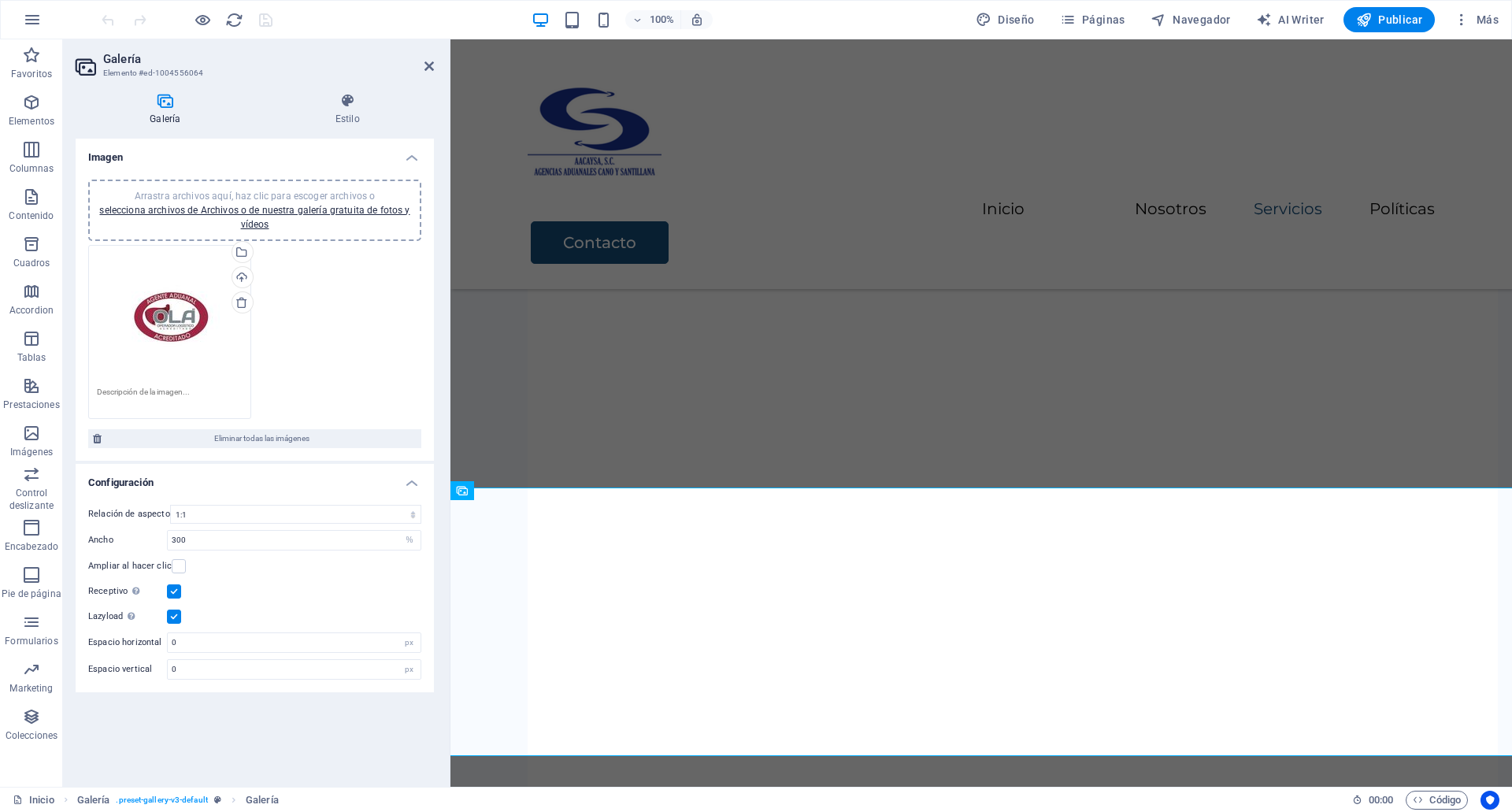
click at [149, 324] on div "Arrastra archivos aquí, haz clic para escoger archivos o selecciona archivos de…" at bounding box center [170, 316] width 145 height 126
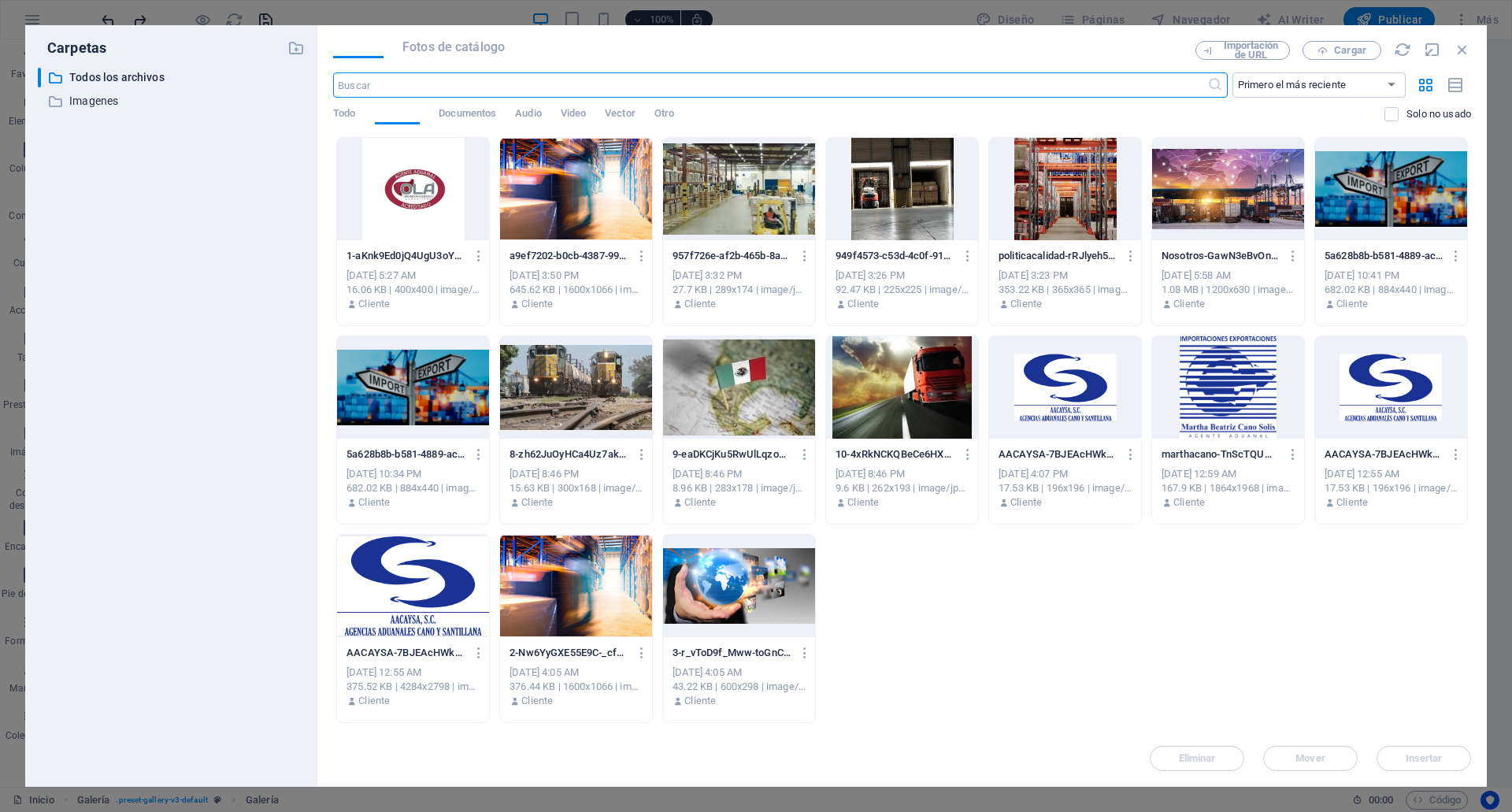
scroll to position [2786, 0]
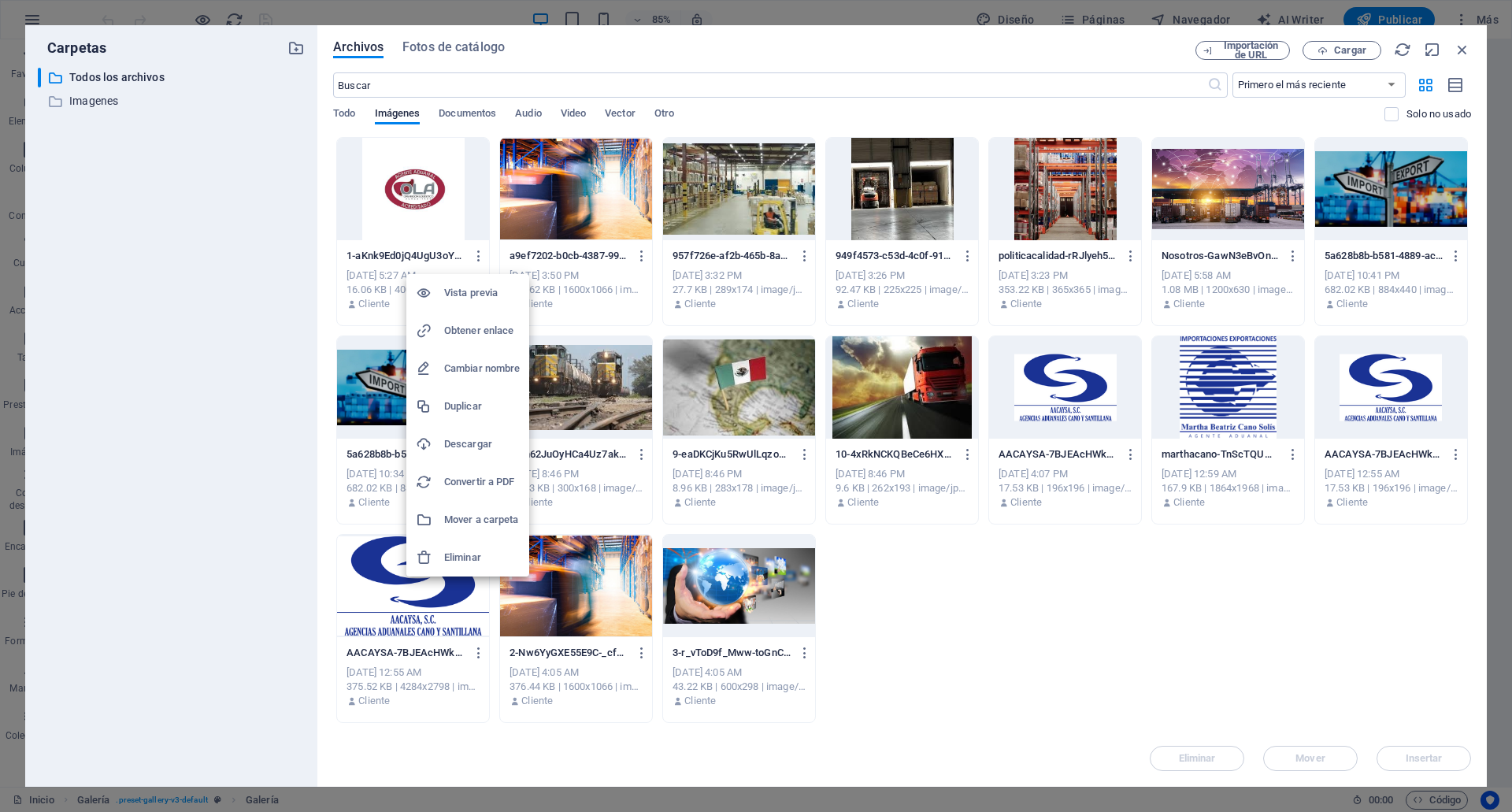
click at [475, 545] on li "Eliminar" at bounding box center [467, 557] width 123 height 38
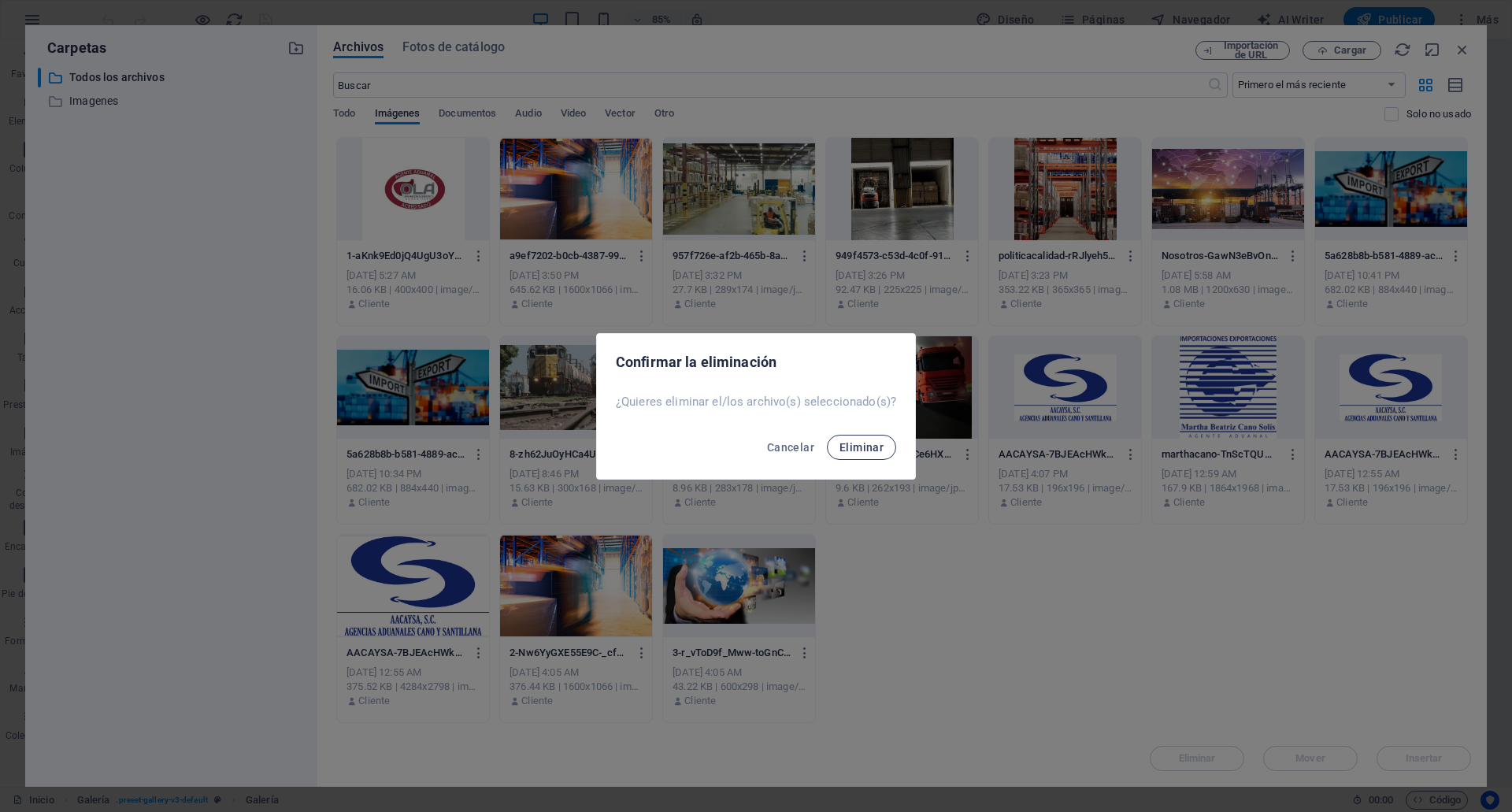
click at [845, 449] on span "Eliminar" at bounding box center [862, 447] width 44 height 12
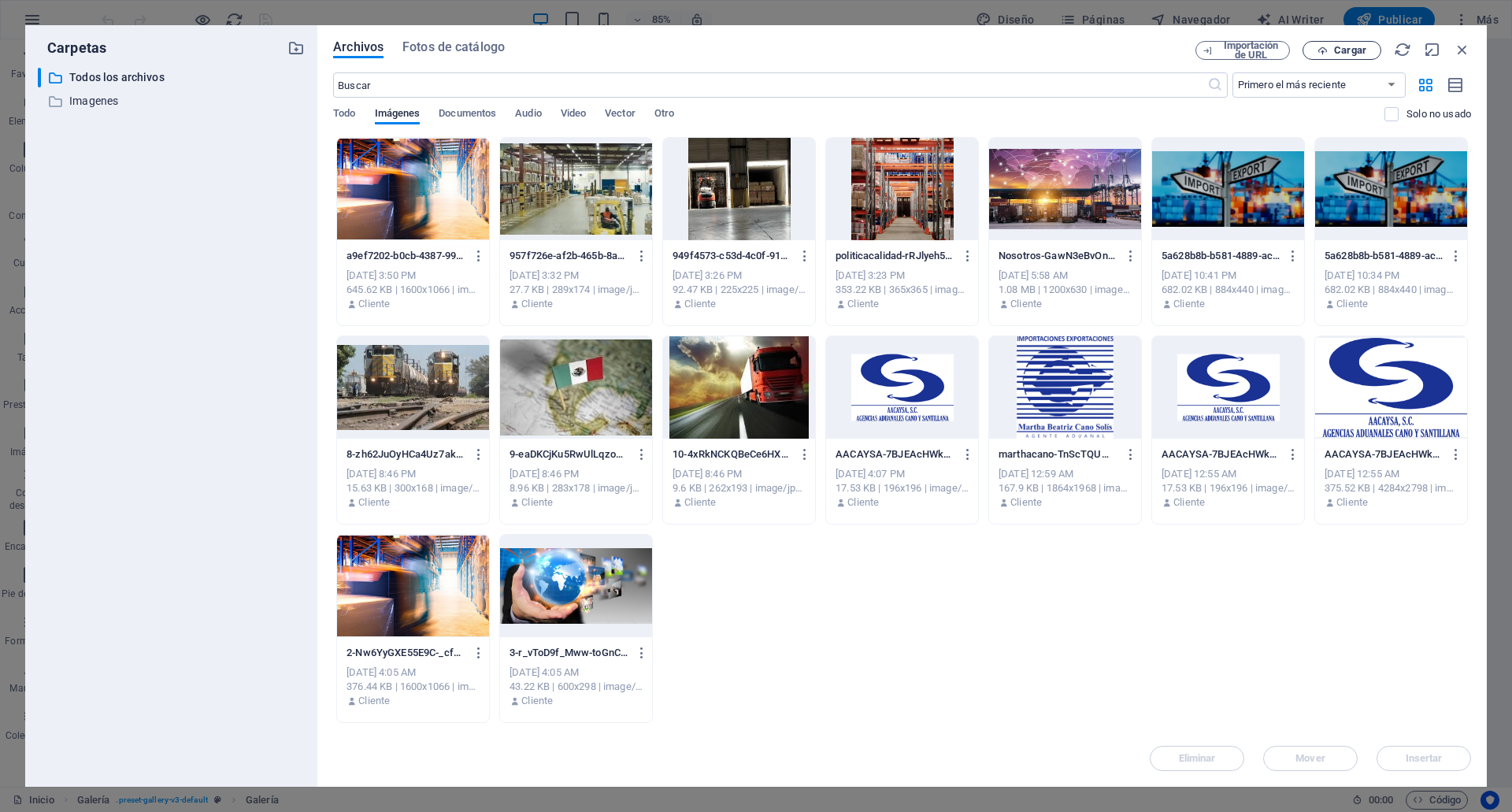
click at [1330, 58] on button "Cargar" at bounding box center [1341, 50] width 78 height 19
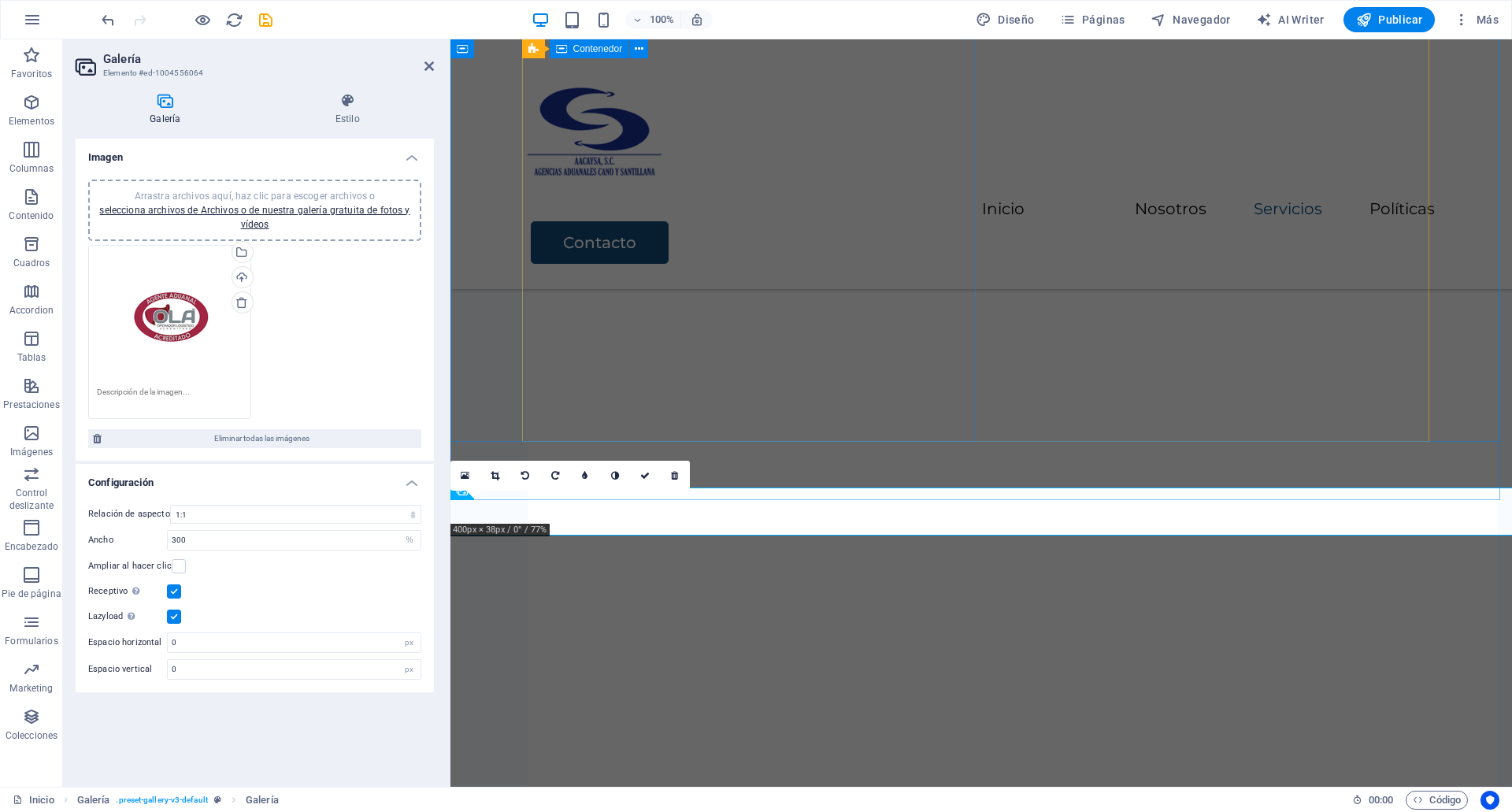
scroll to position [2836, 0]
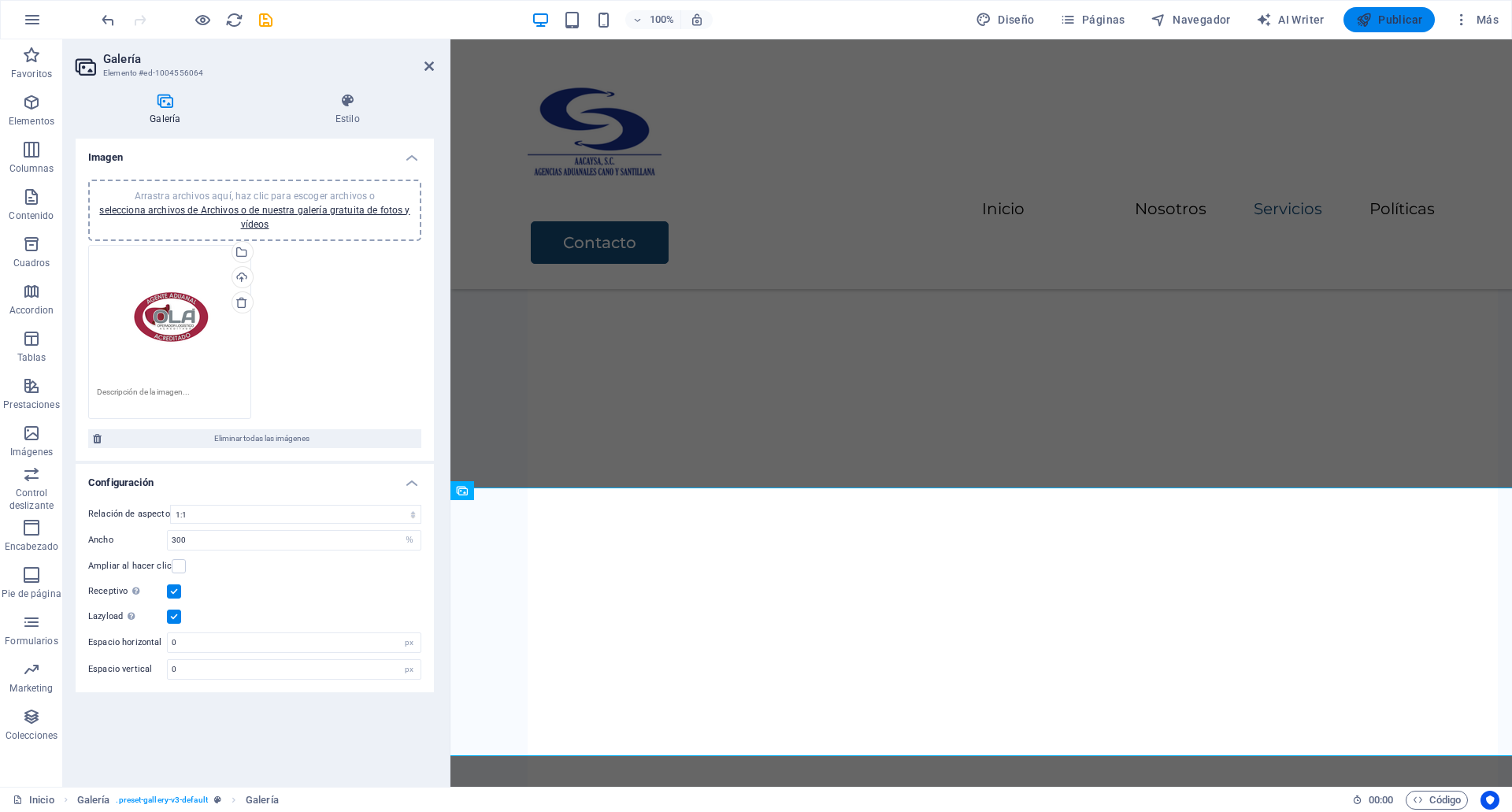
click at [1383, 14] on span "Publicar" at bounding box center [1389, 19] width 67 height 16
checkbox input "false"
